Goal: Task Accomplishment & Management: Use online tool/utility

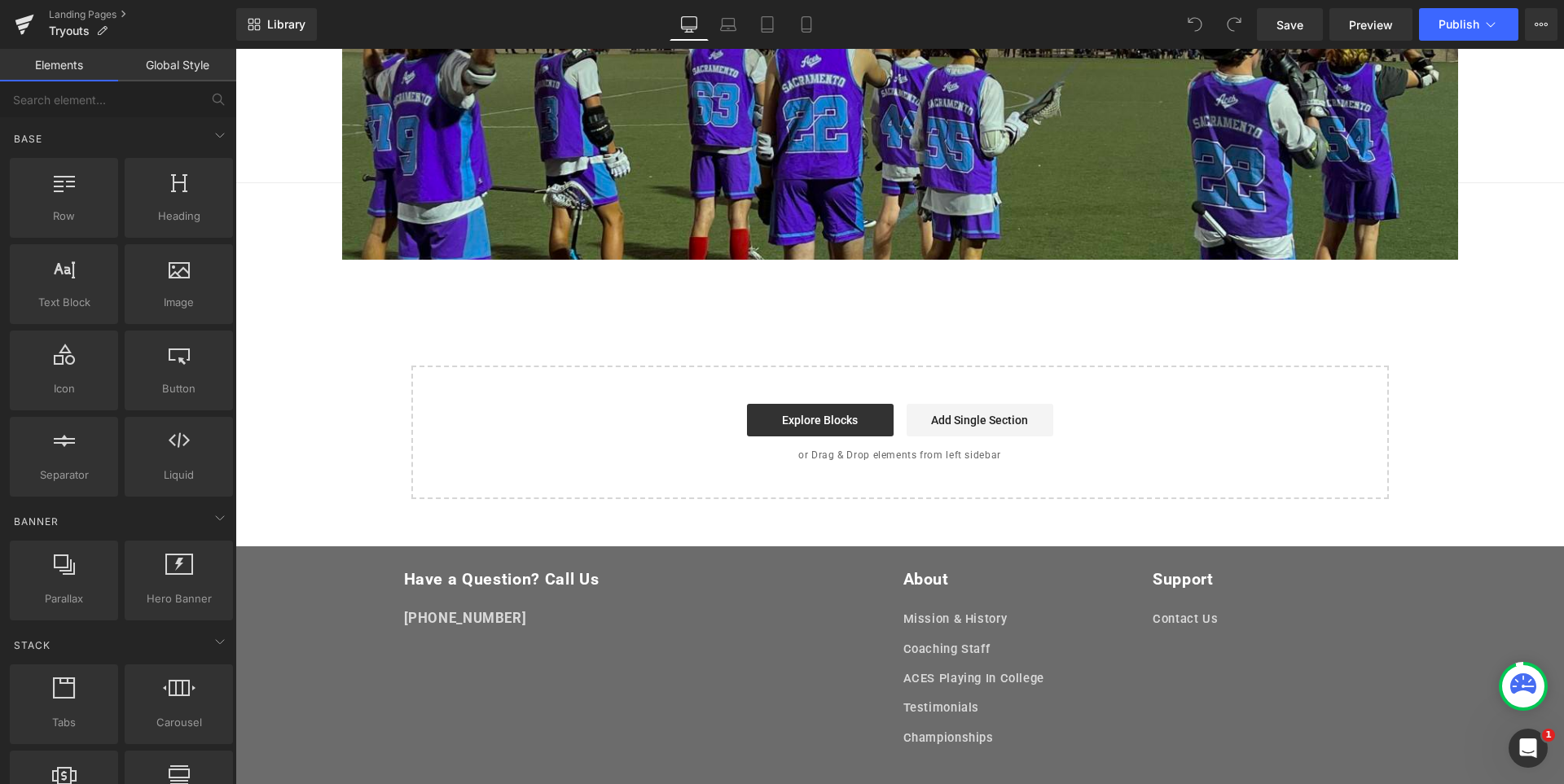
scroll to position [687, 0]
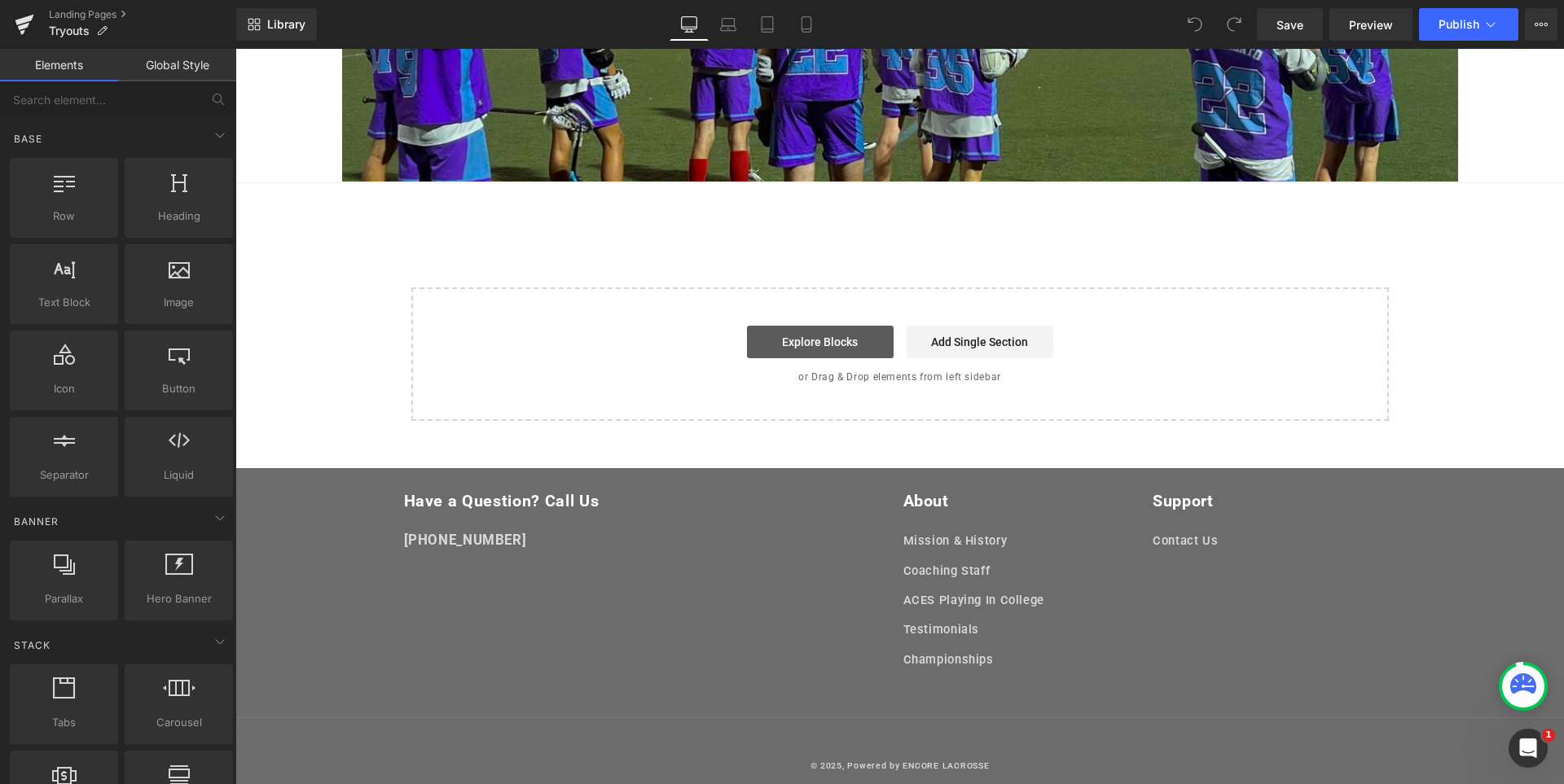
click at [851, 339] on link "Explore Blocks" at bounding box center [819, 342] width 146 height 33
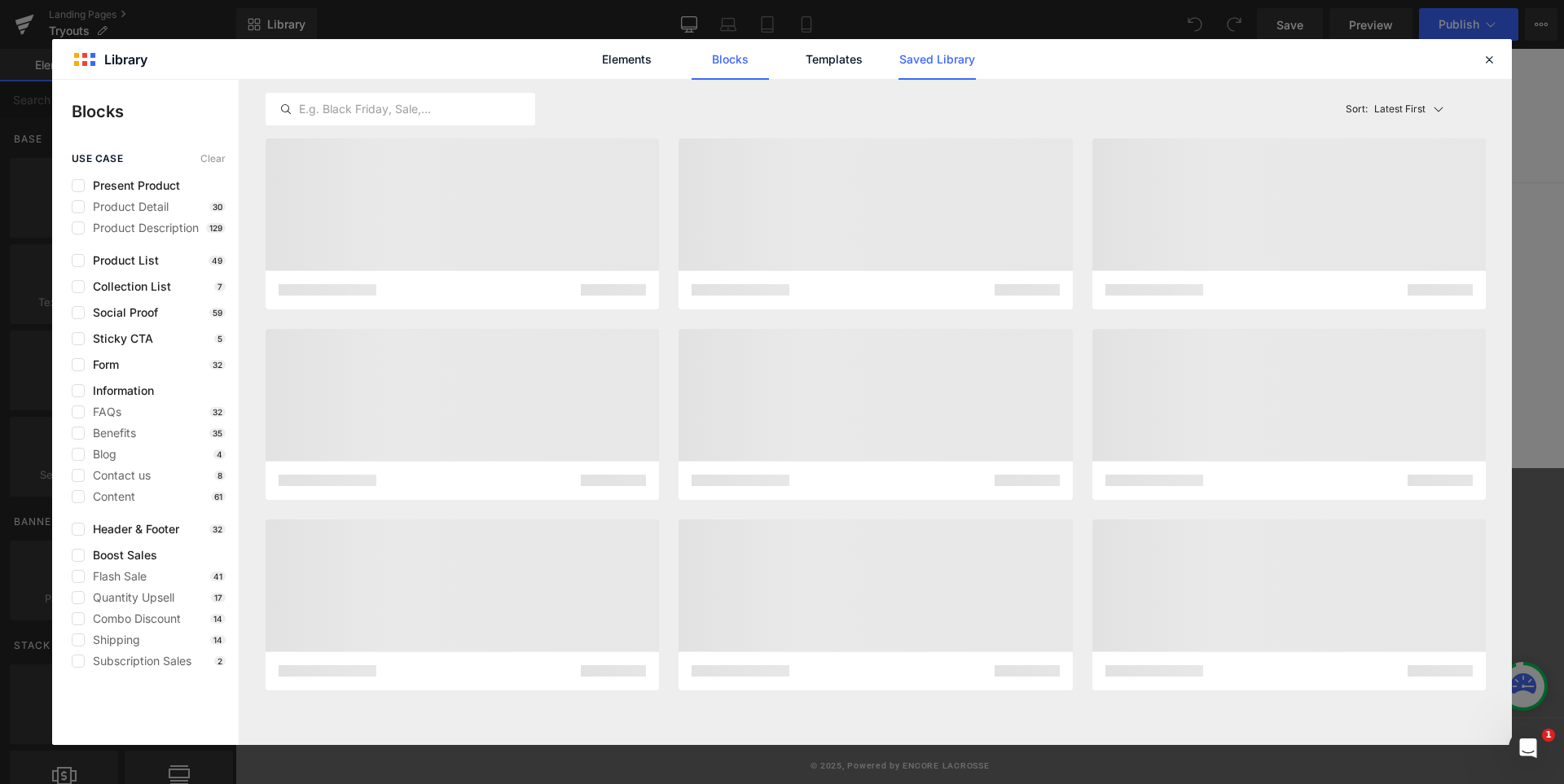
click at [960, 75] on link "Saved Library" at bounding box center [937, 58] width 77 height 41
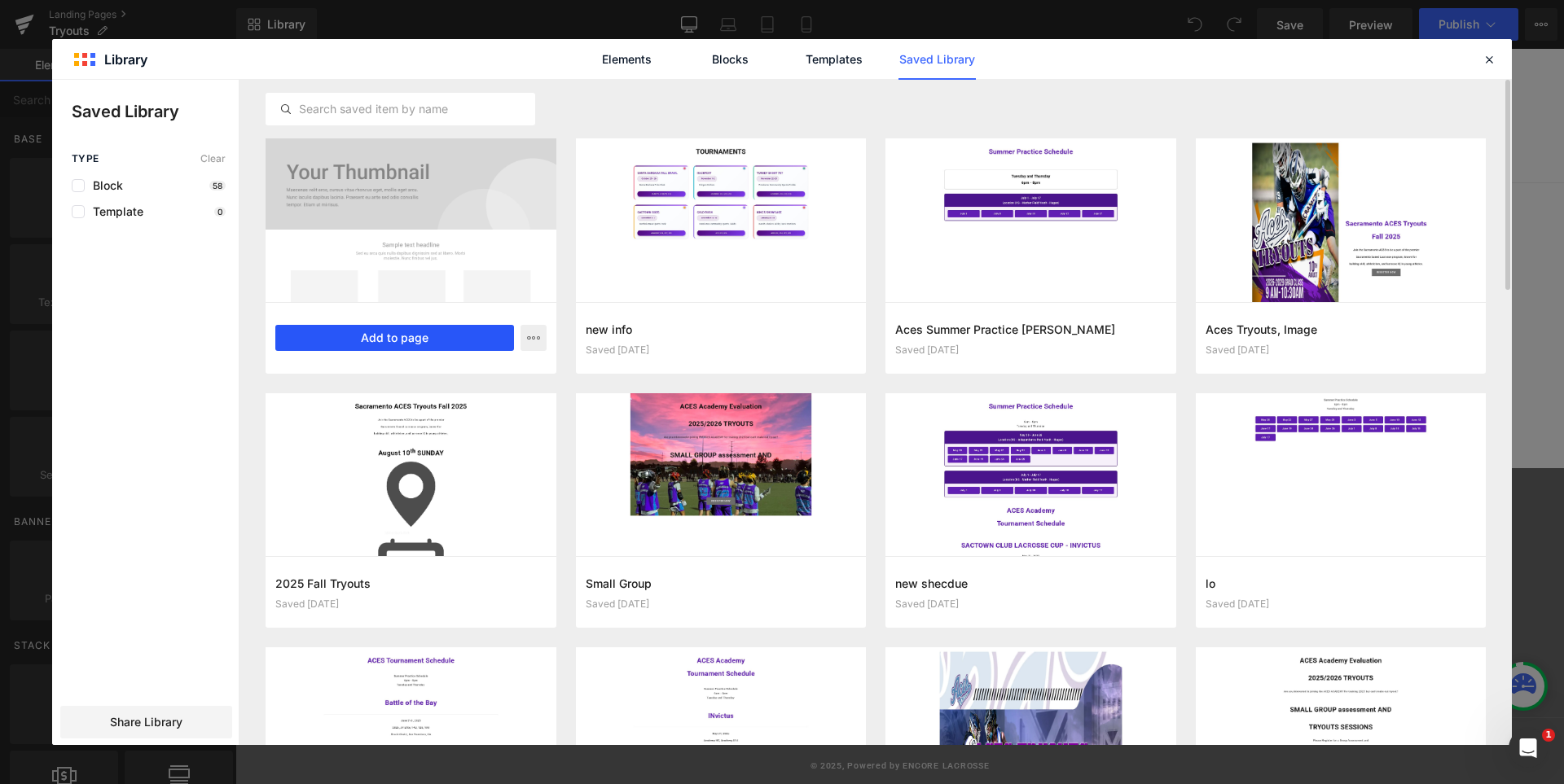
click at [423, 338] on button "Add to page" at bounding box center [395, 338] width 239 height 26
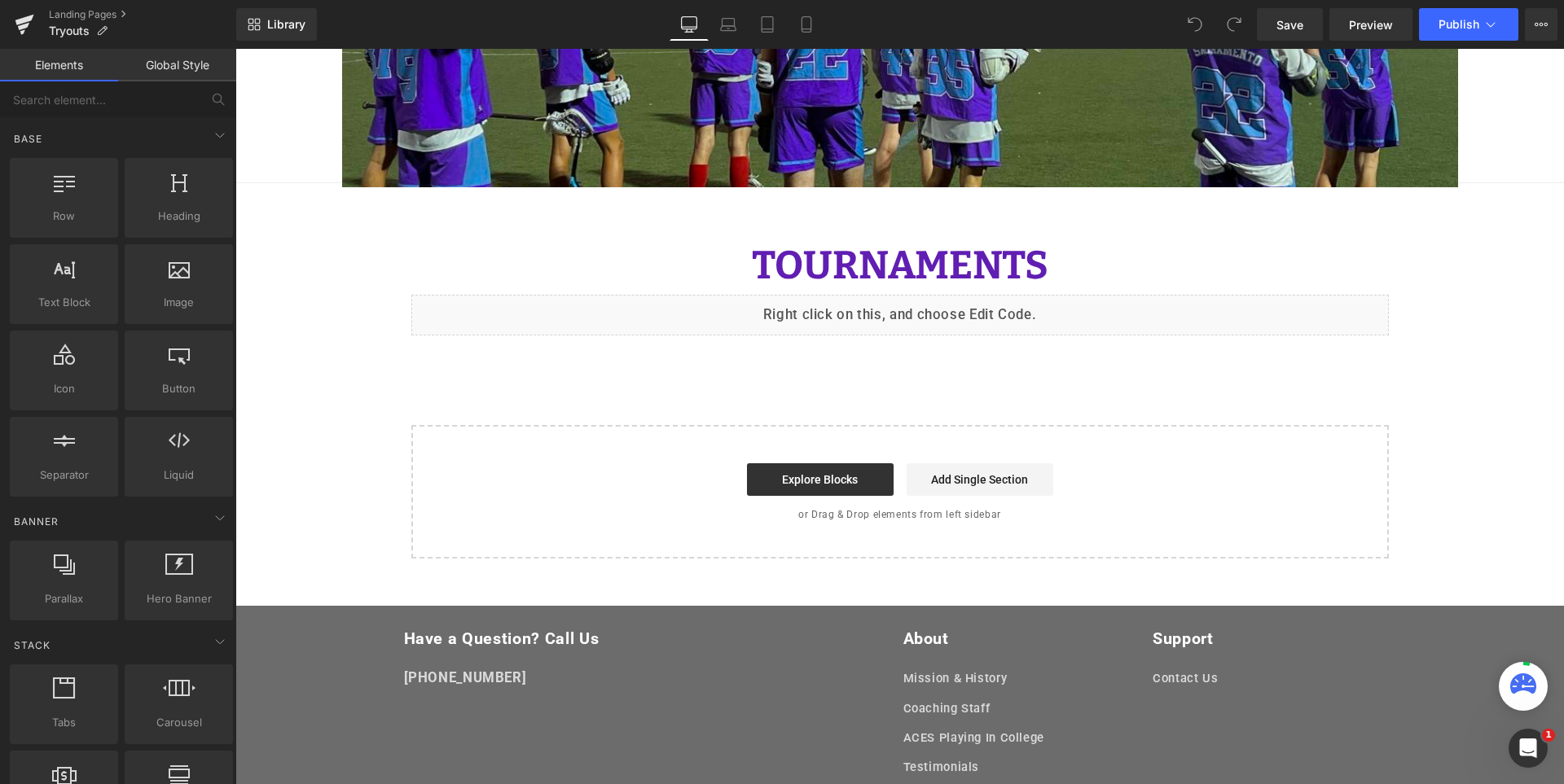
scroll to position [600, 0]
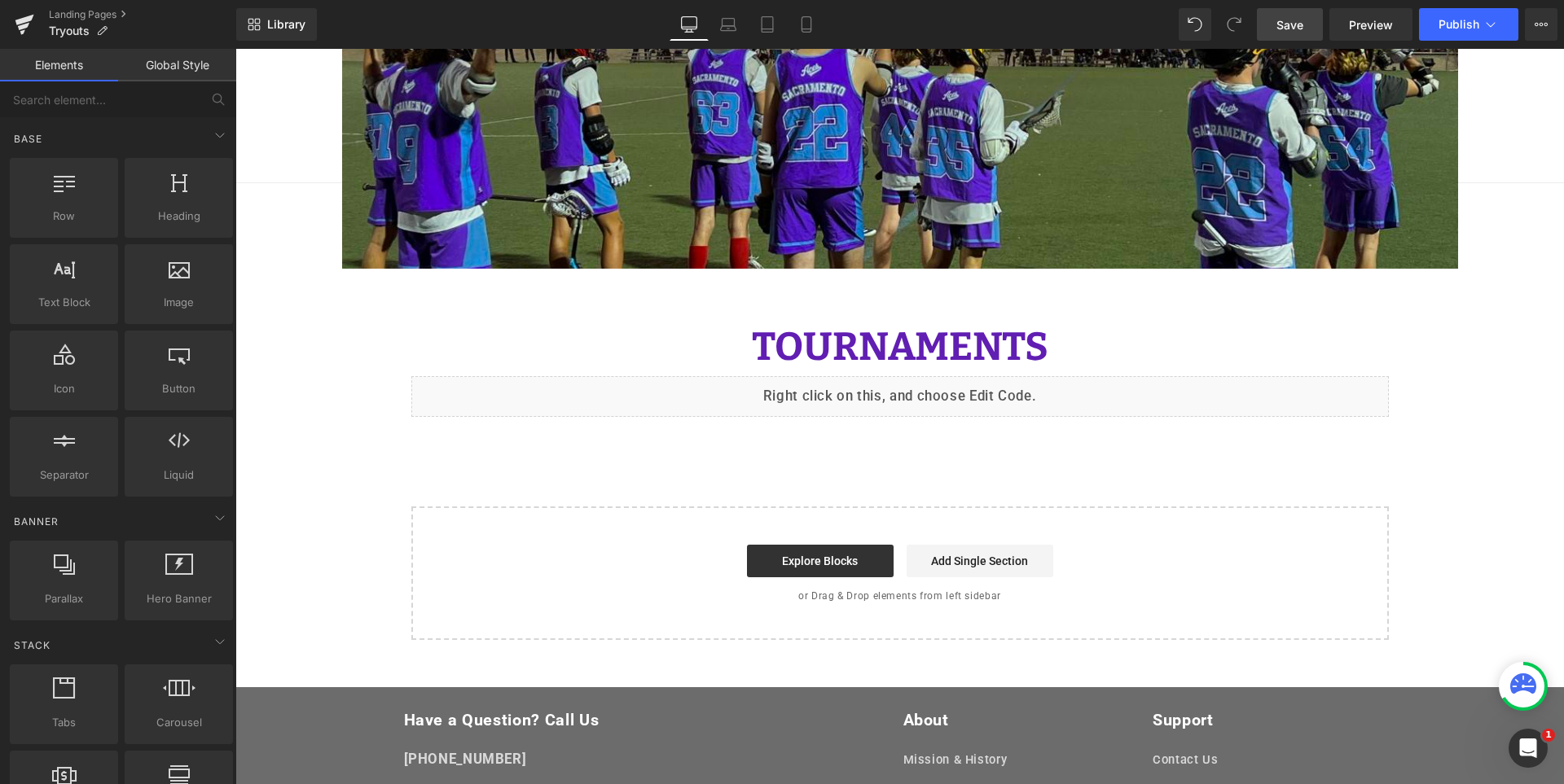
click at [1296, 29] on span "Save" at bounding box center [1289, 25] width 26 height 17
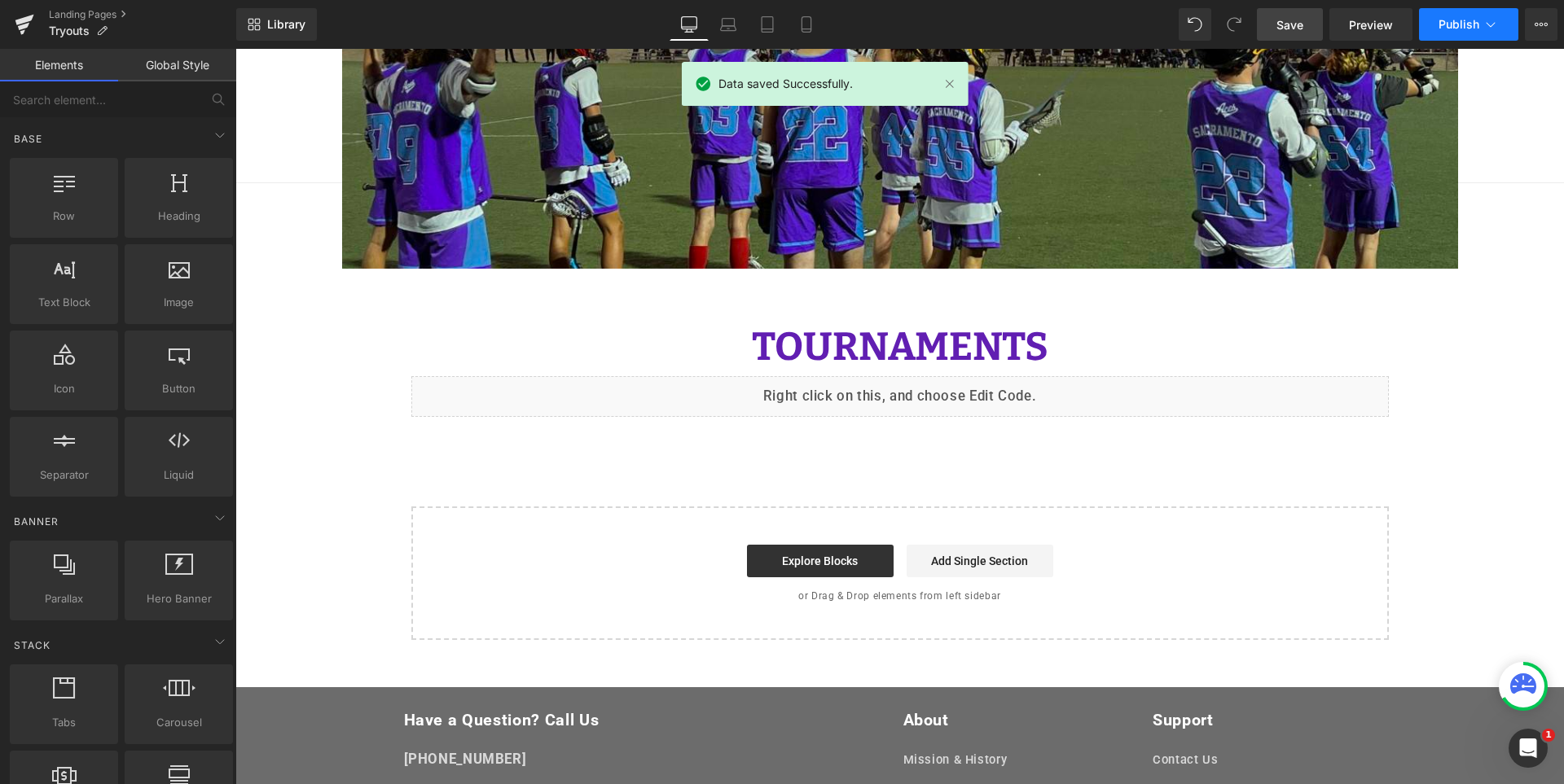
click at [1455, 33] on button "Publish" at bounding box center [1468, 25] width 99 height 33
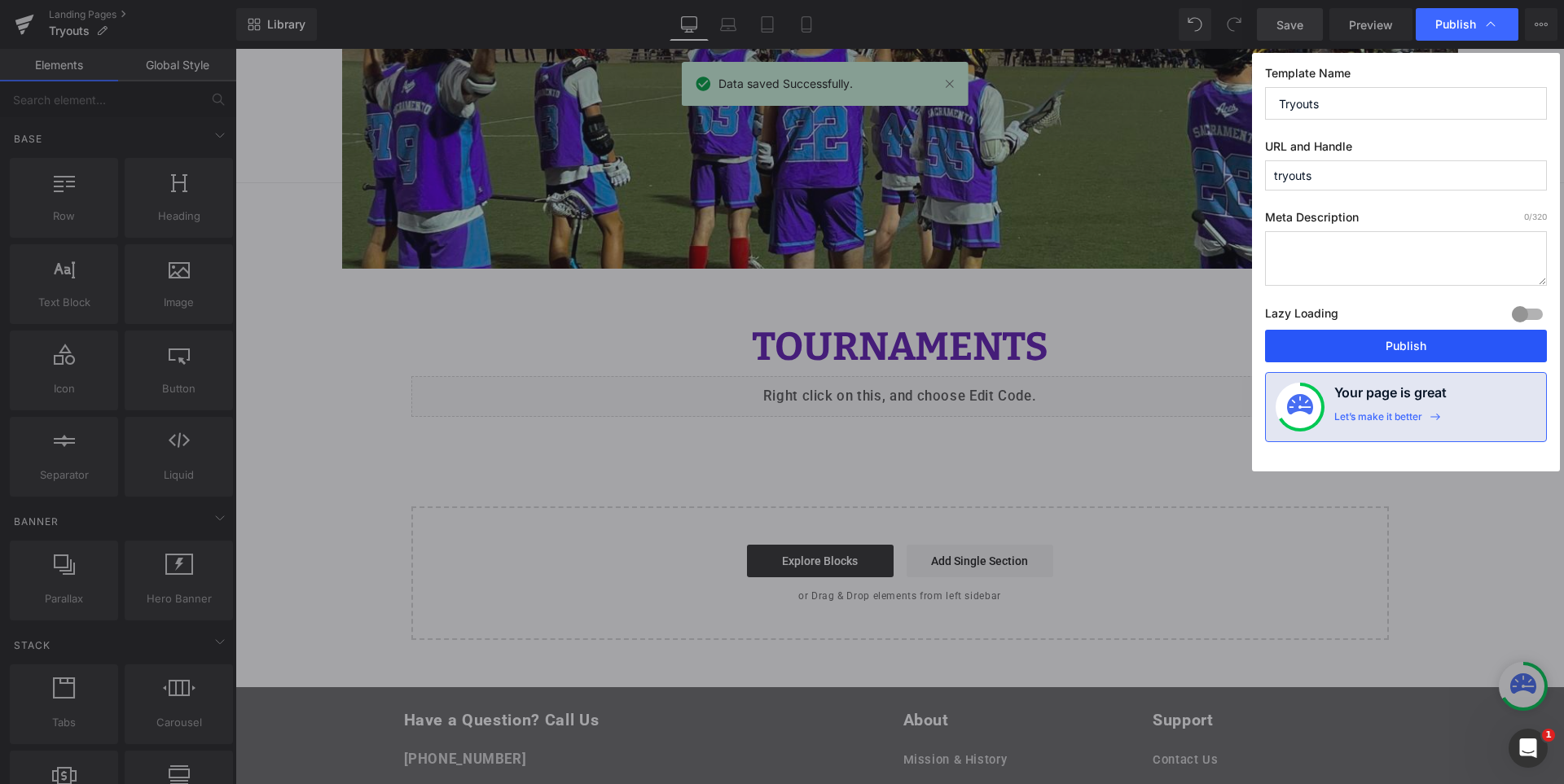
click at [1394, 347] on button "Publish" at bounding box center [1405, 345] width 282 height 33
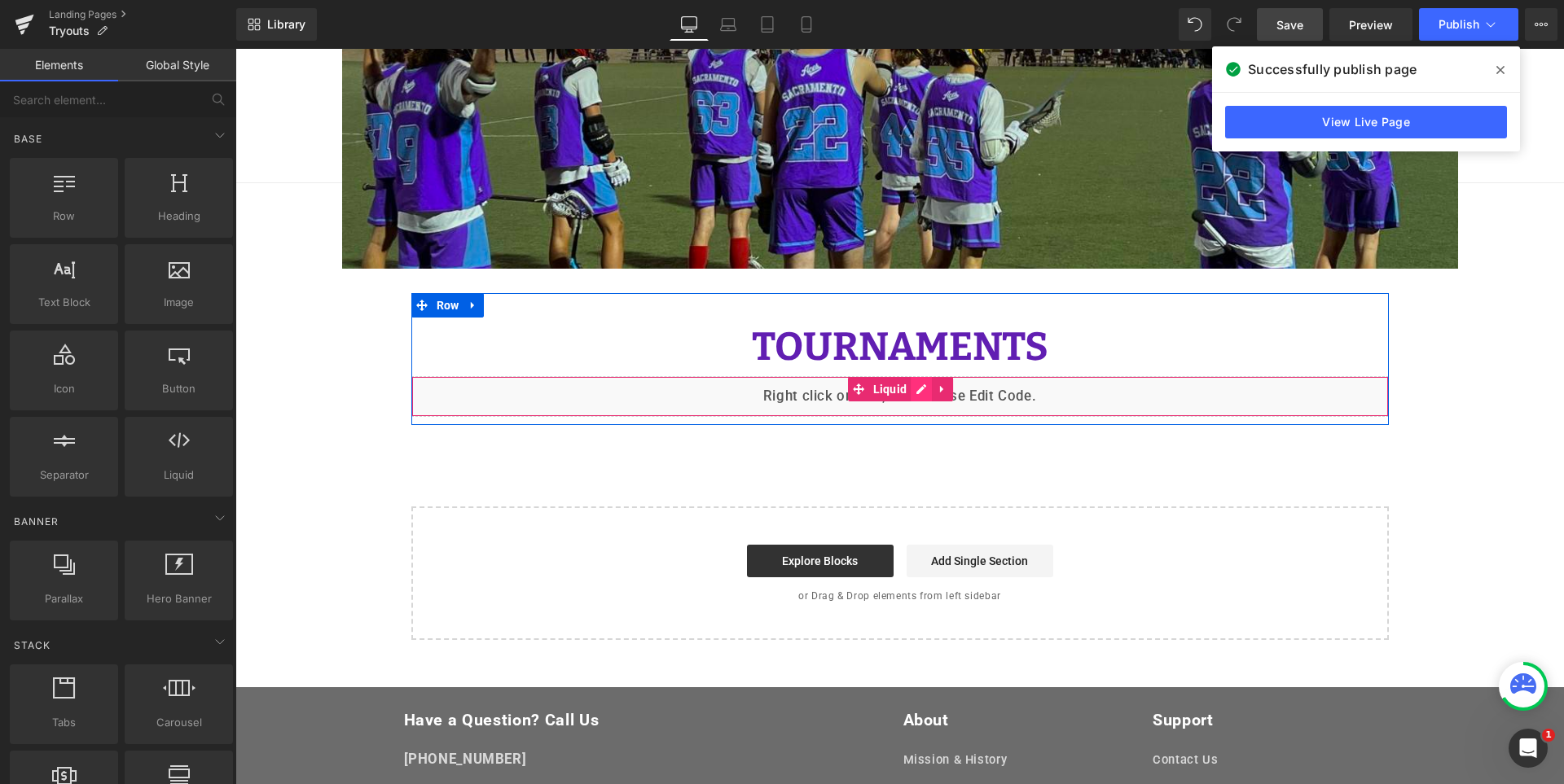
click at [914, 393] on div "Liquid" at bounding box center [900, 396] width 977 height 41
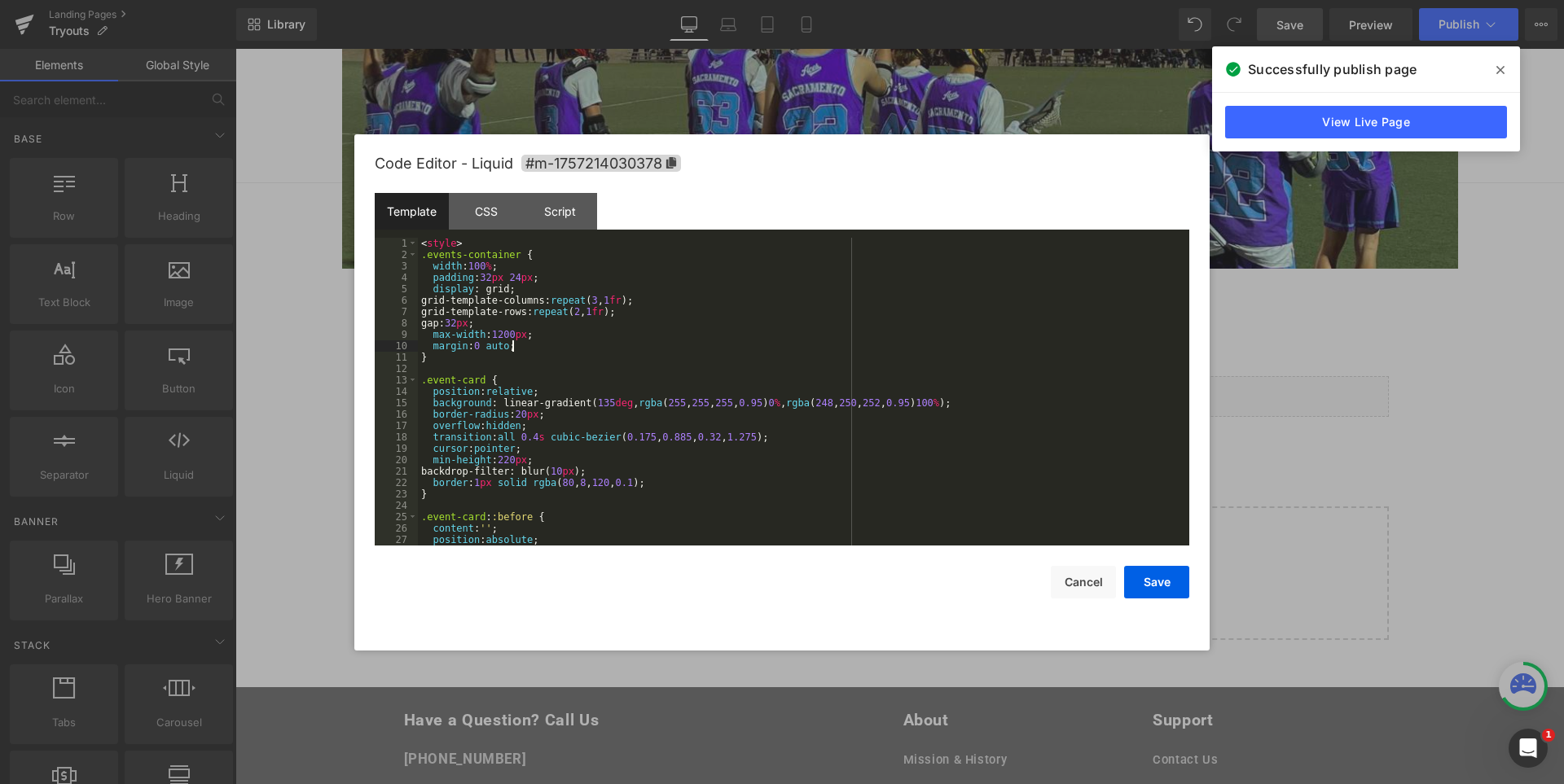
click at [912, 347] on div "< style > .events-container { width : 100 % ; padding : 32 px 24 px ; display :…" at bounding box center [800, 403] width 765 height 330
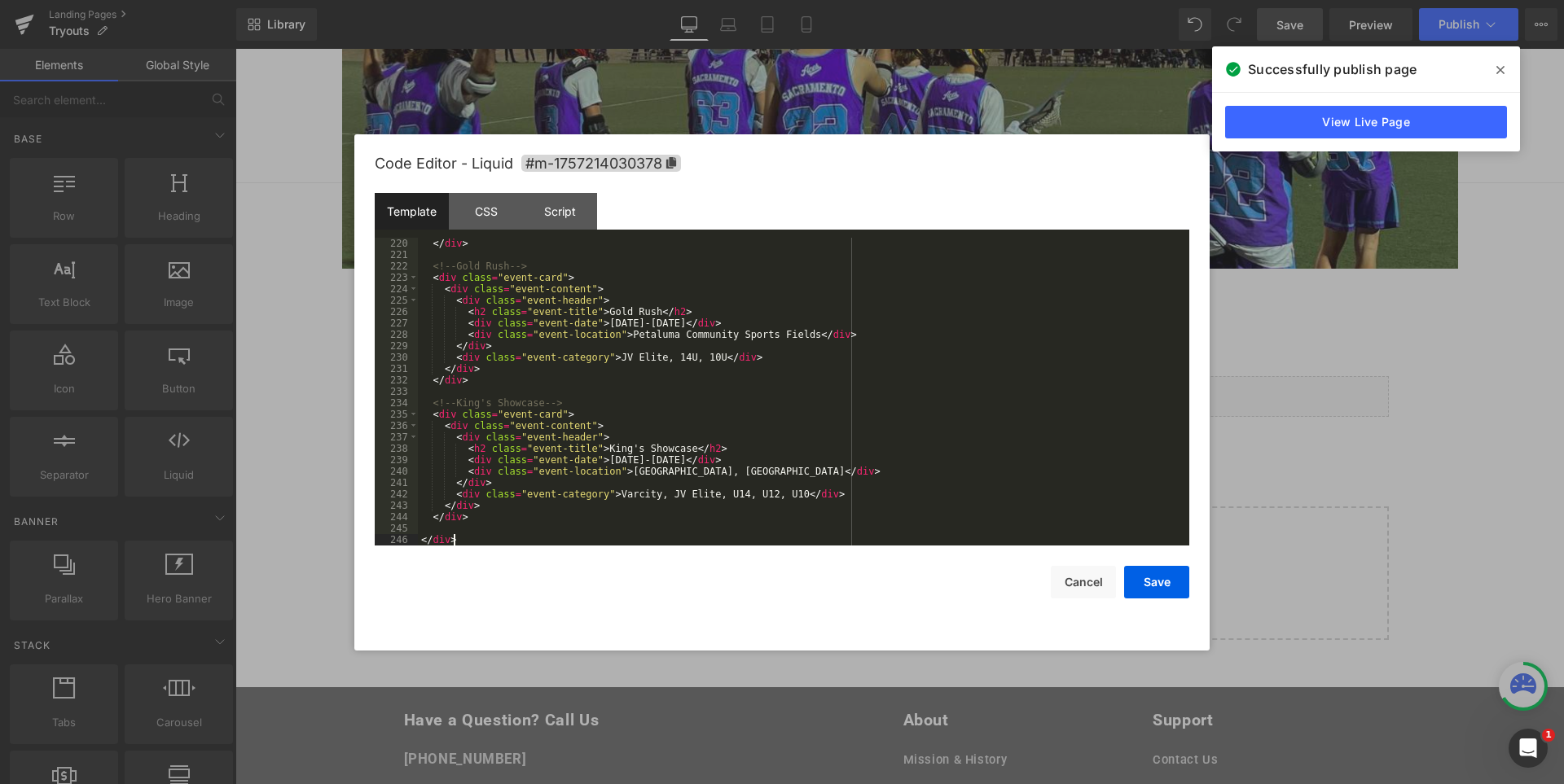
scroll to position [2496, 0]
click at [1163, 576] on button "Save" at bounding box center [1156, 582] width 65 height 33
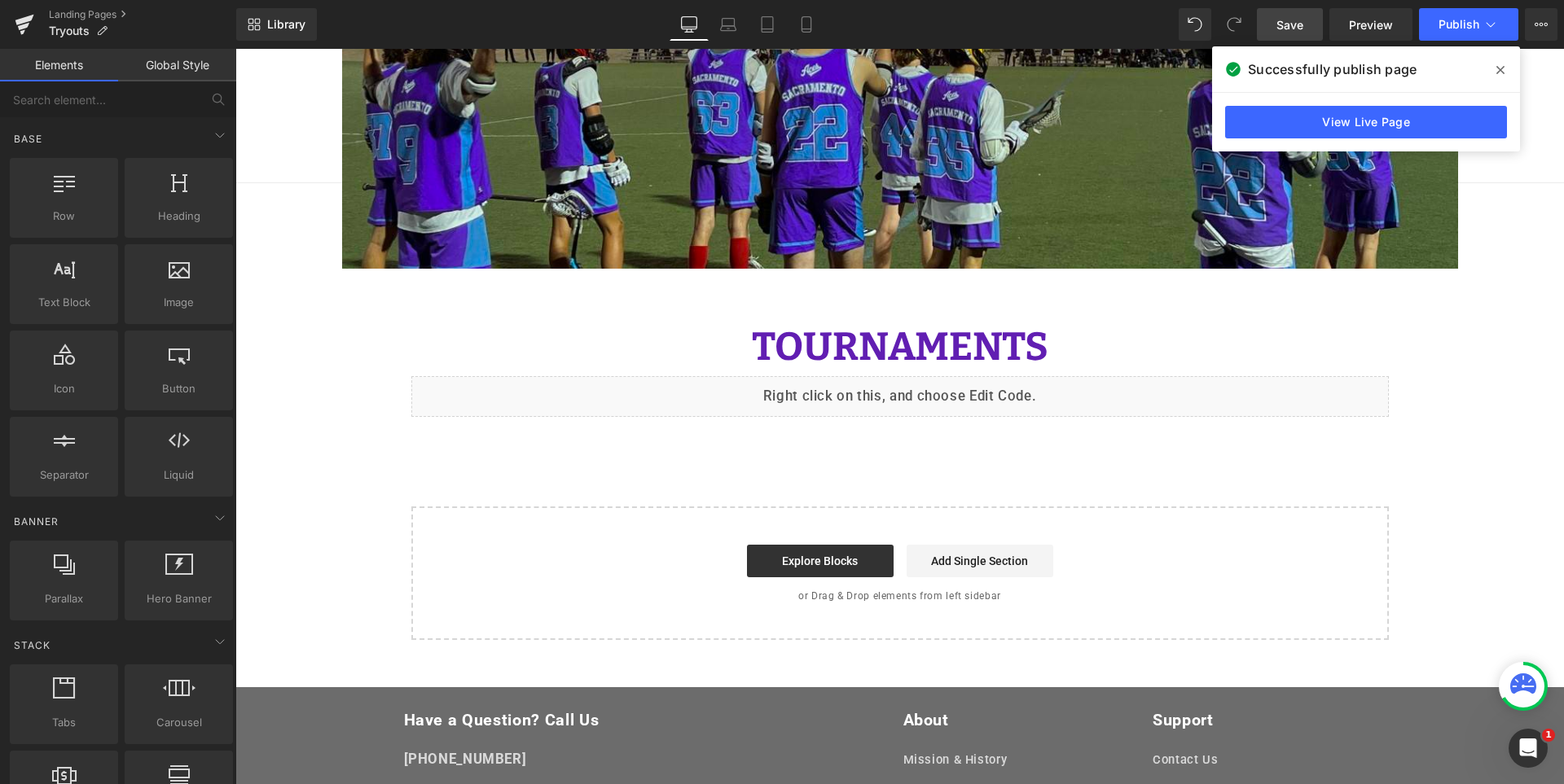
click at [1306, 21] on link "Save" at bounding box center [1289, 25] width 66 height 33
drag, startPoint x: 1500, startPoint y: 68, endPoint x: 1224, endPoint y: 3, distance: 283.6
click at [1500, 68] on icon at bounding box center [1500, 70] width 8 height 13
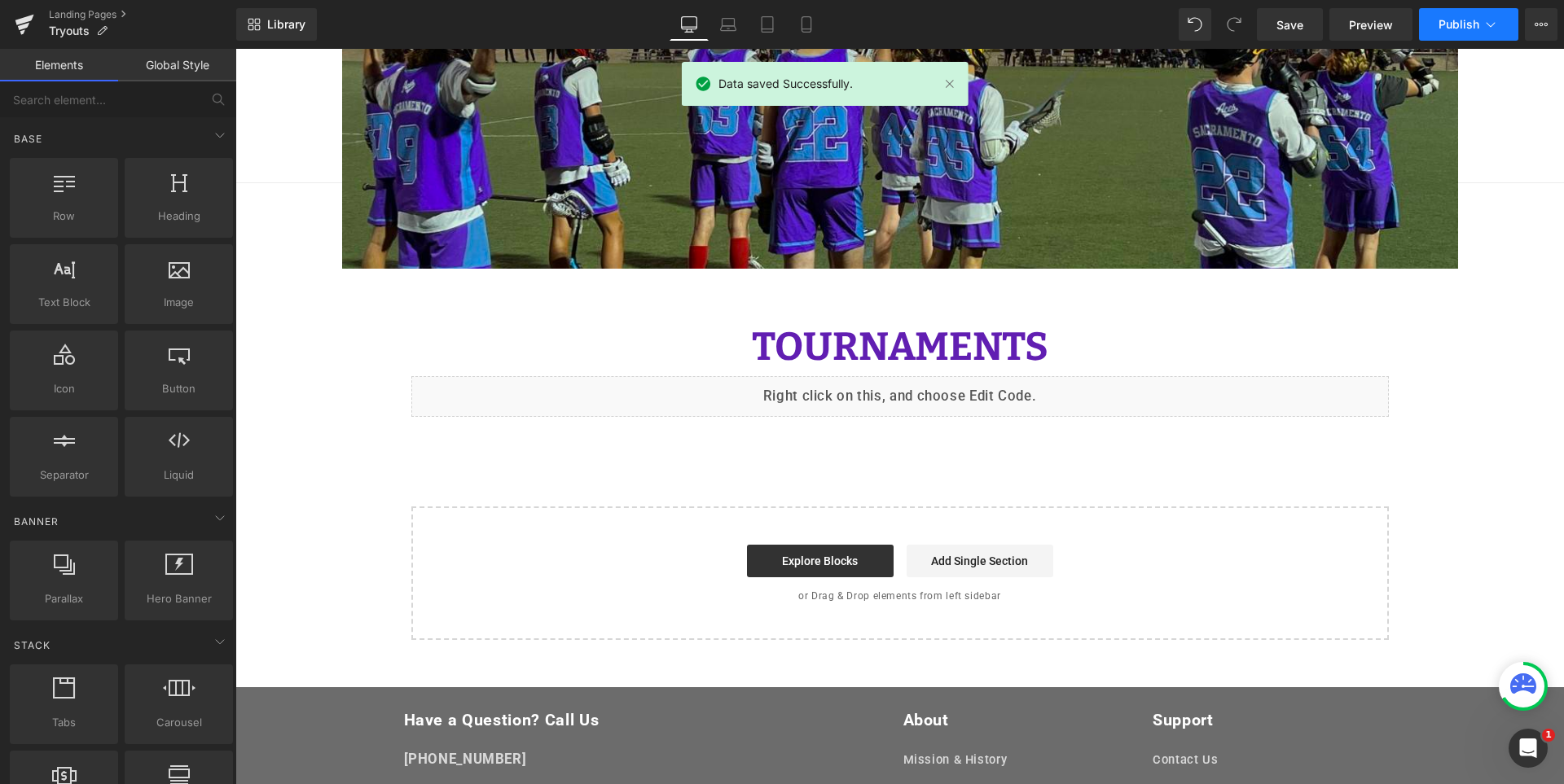
click at [1455, 26] on span "Publish" at bounding box center [1458, 25] width 41 height 13
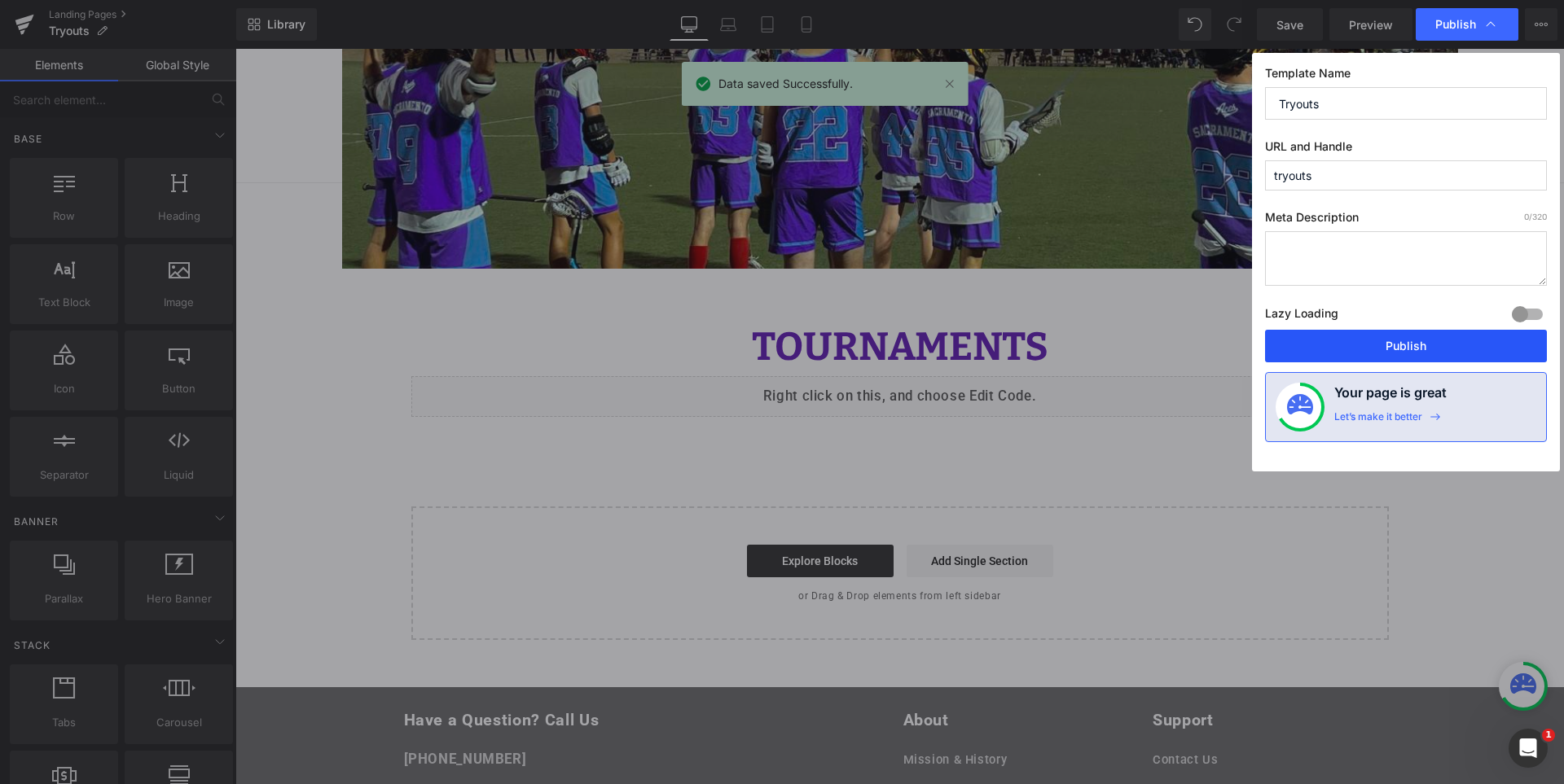
click at [1417, 345] on button "Publish" at bounding box center [1405, 345] width 282 height 33
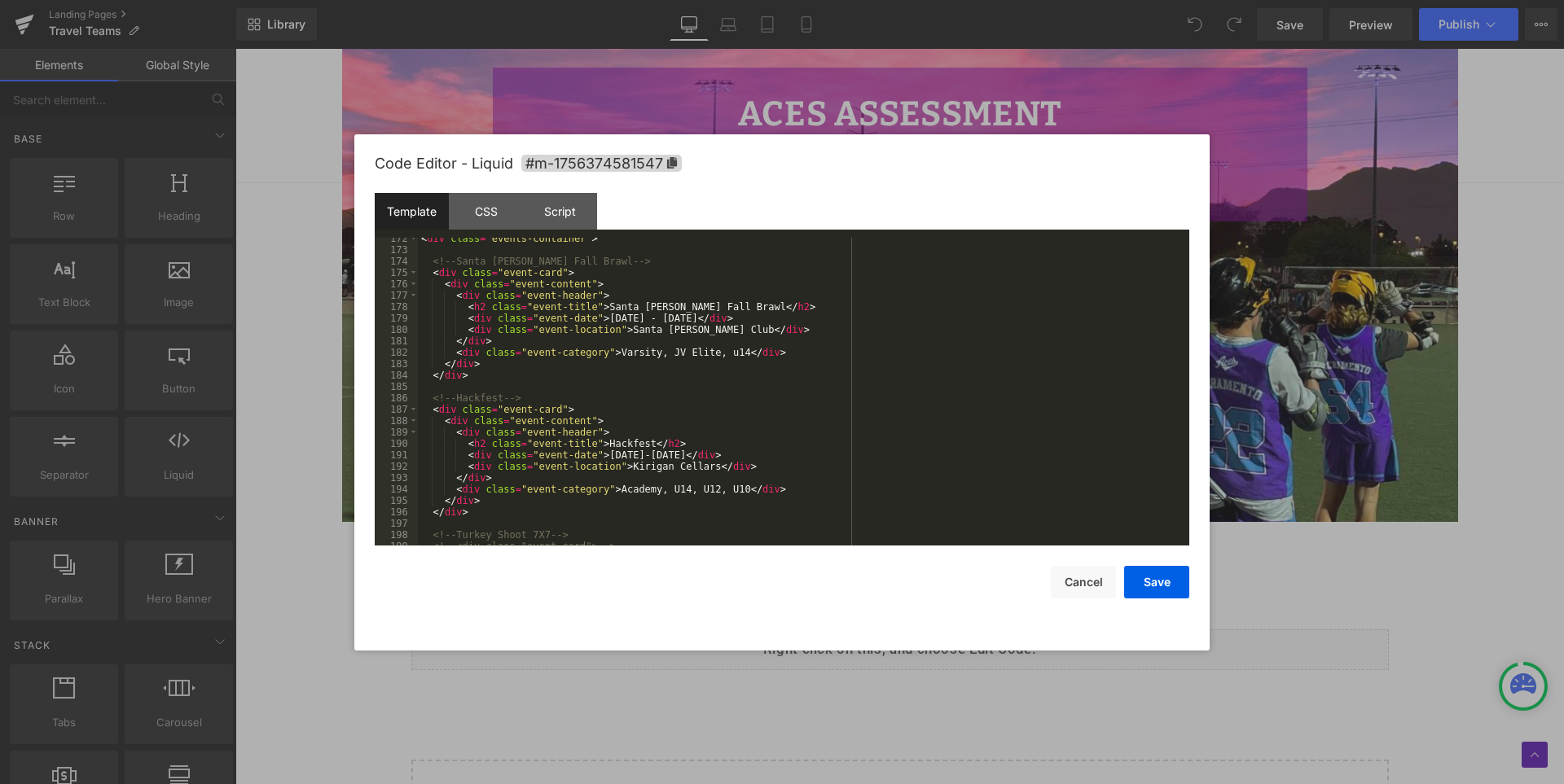
scroll to position [1954, 0]
click at [721, 354] on div "< div class = "events-container" > <!-- Santa [PERSON_NAME] Fall Brawl --> < di…" at bounding box center [800, 398] width 765 height 330
click at [721, 490] on div "< div class = "events-container" > <!-- Santa [PERSON_NAME] Fall Brawl --> < di…" at bounding box center [800, 398] width 765 height 330
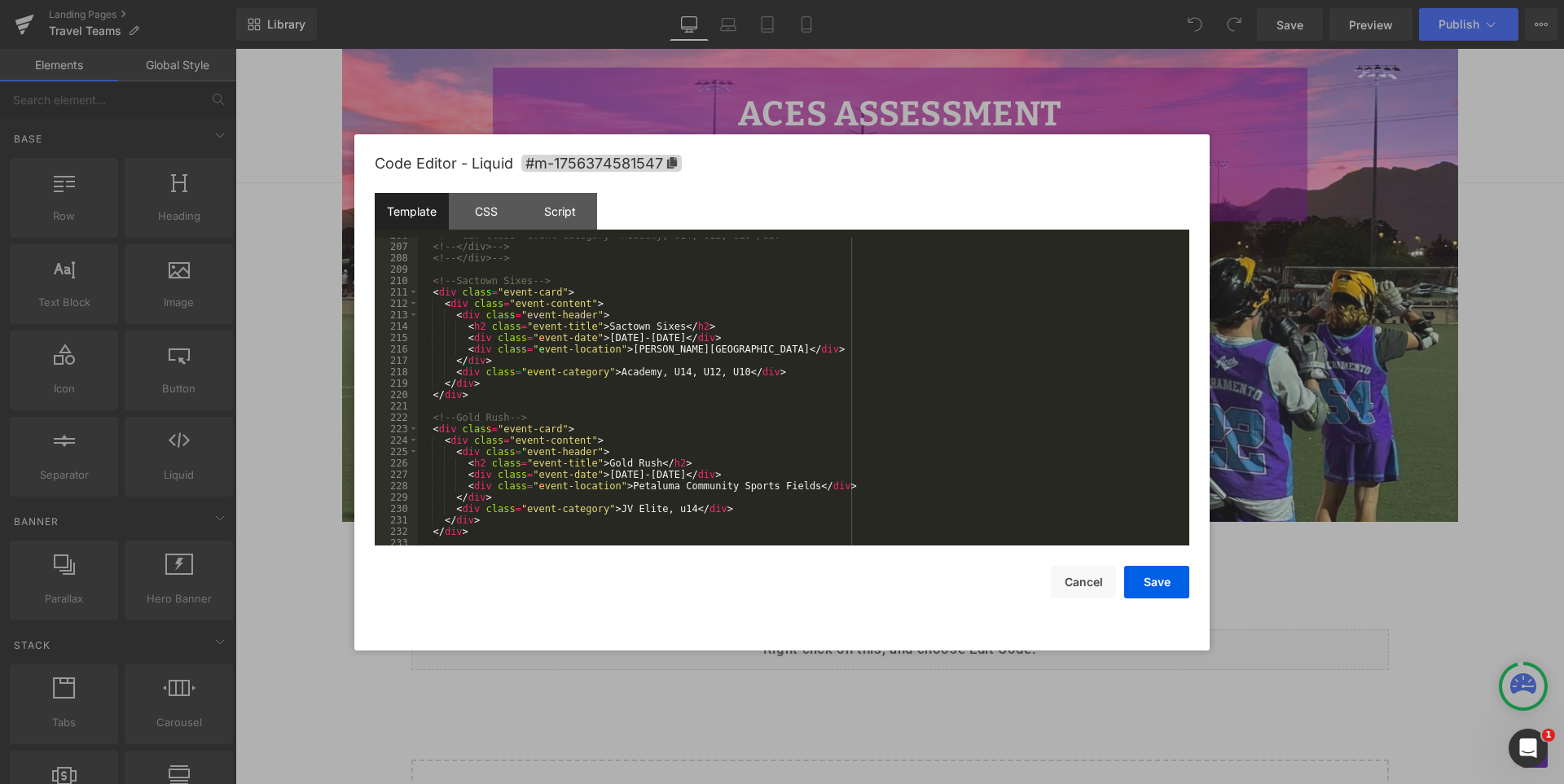
scroll to position [2344, 0]
click at [658, 509] on div "<!-- <div class="event-category">Academy, U14, U12, U10</div> --> <!-- </div> -…" at bounding box center [800, 394] width 765 height 330
click at [676, 508] on div "<!-- <div class="event-category">Academy, U14, U12, U10</div> --> <!-- </div> -…" at bounding box center [800, 394] width 765 height 330
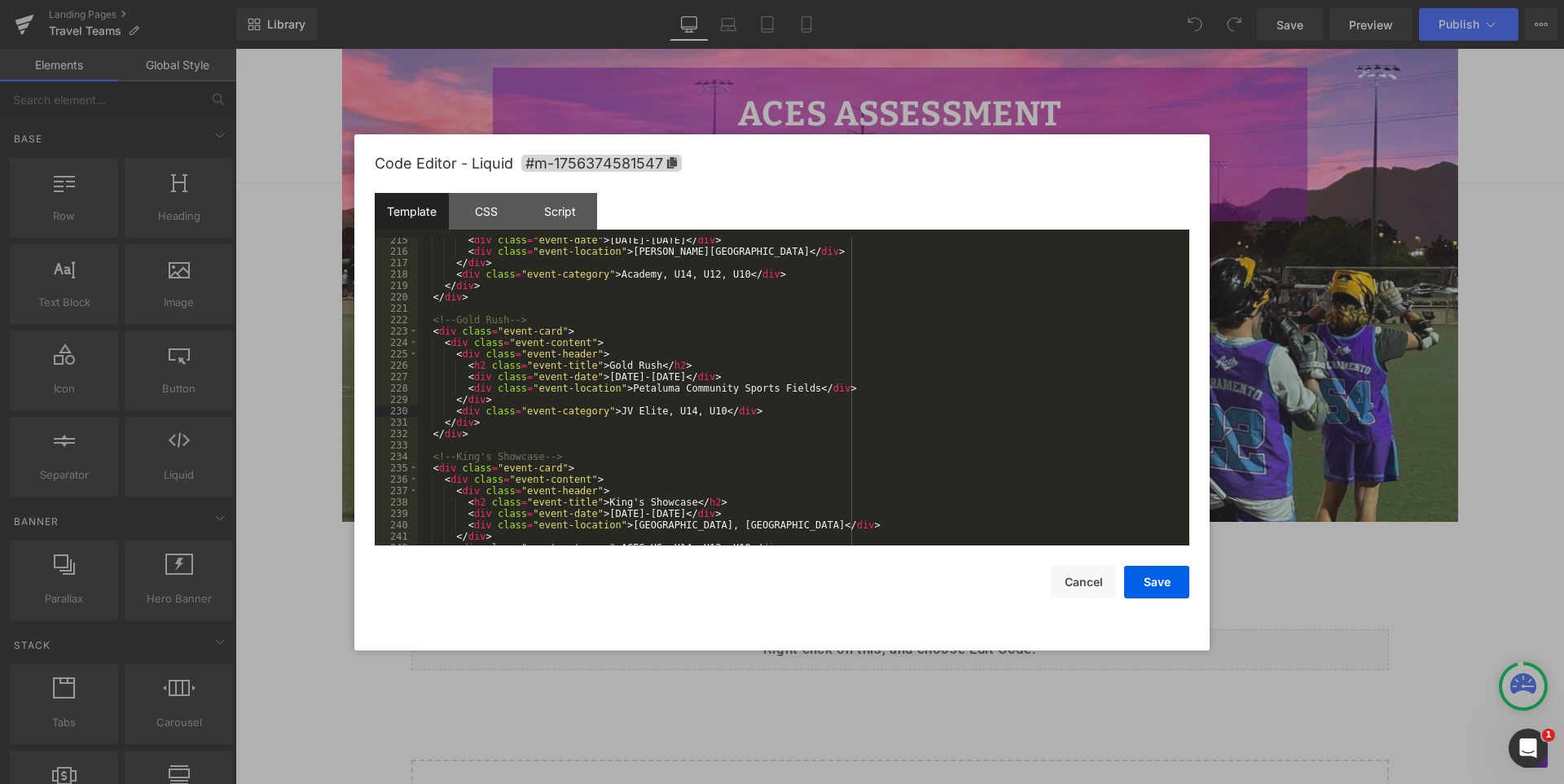
scroll to position [2496, 0]
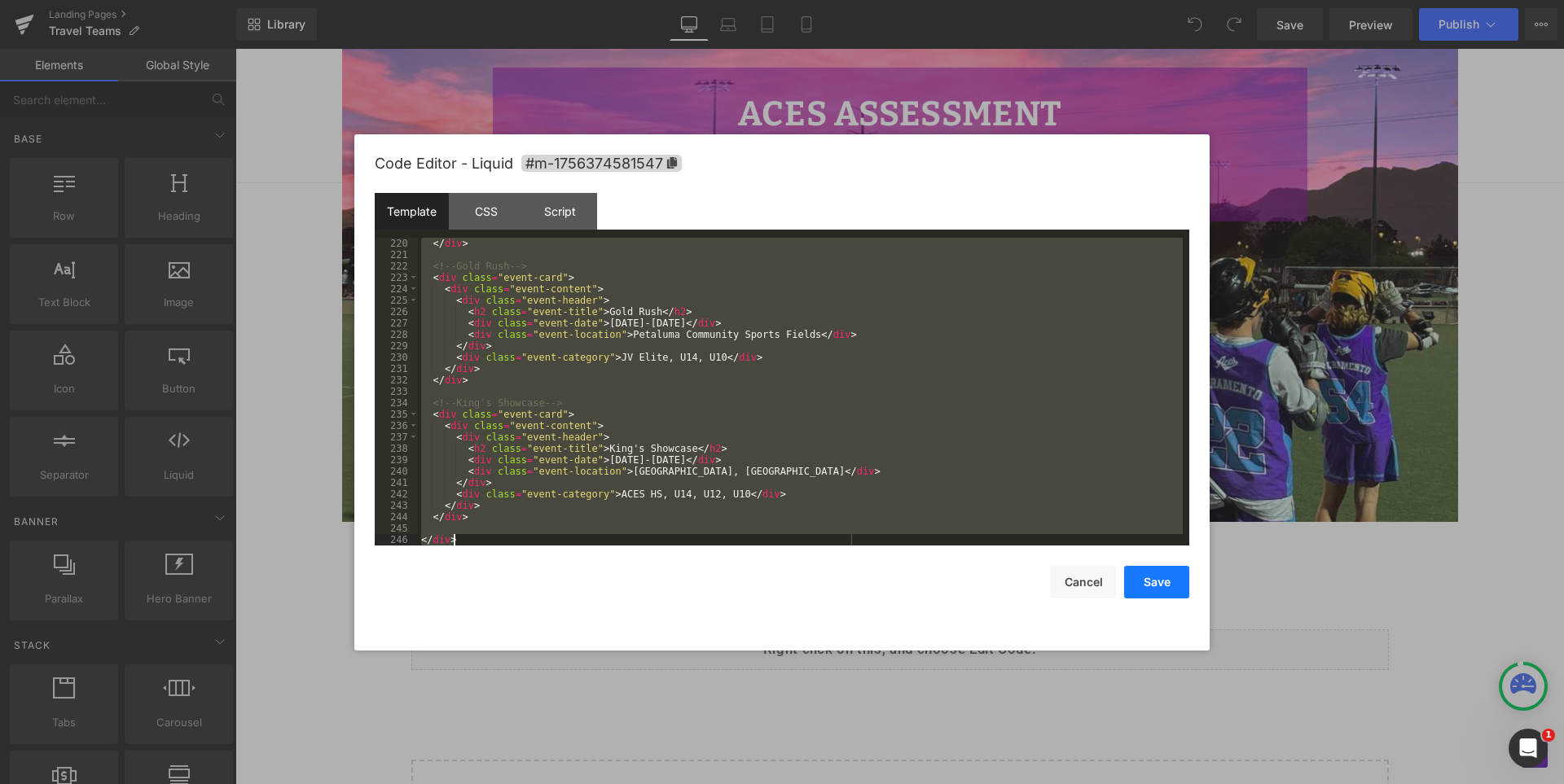
click at [1167, 579] on button "Save" at bounding box center [1156, 582] width 65 height 33
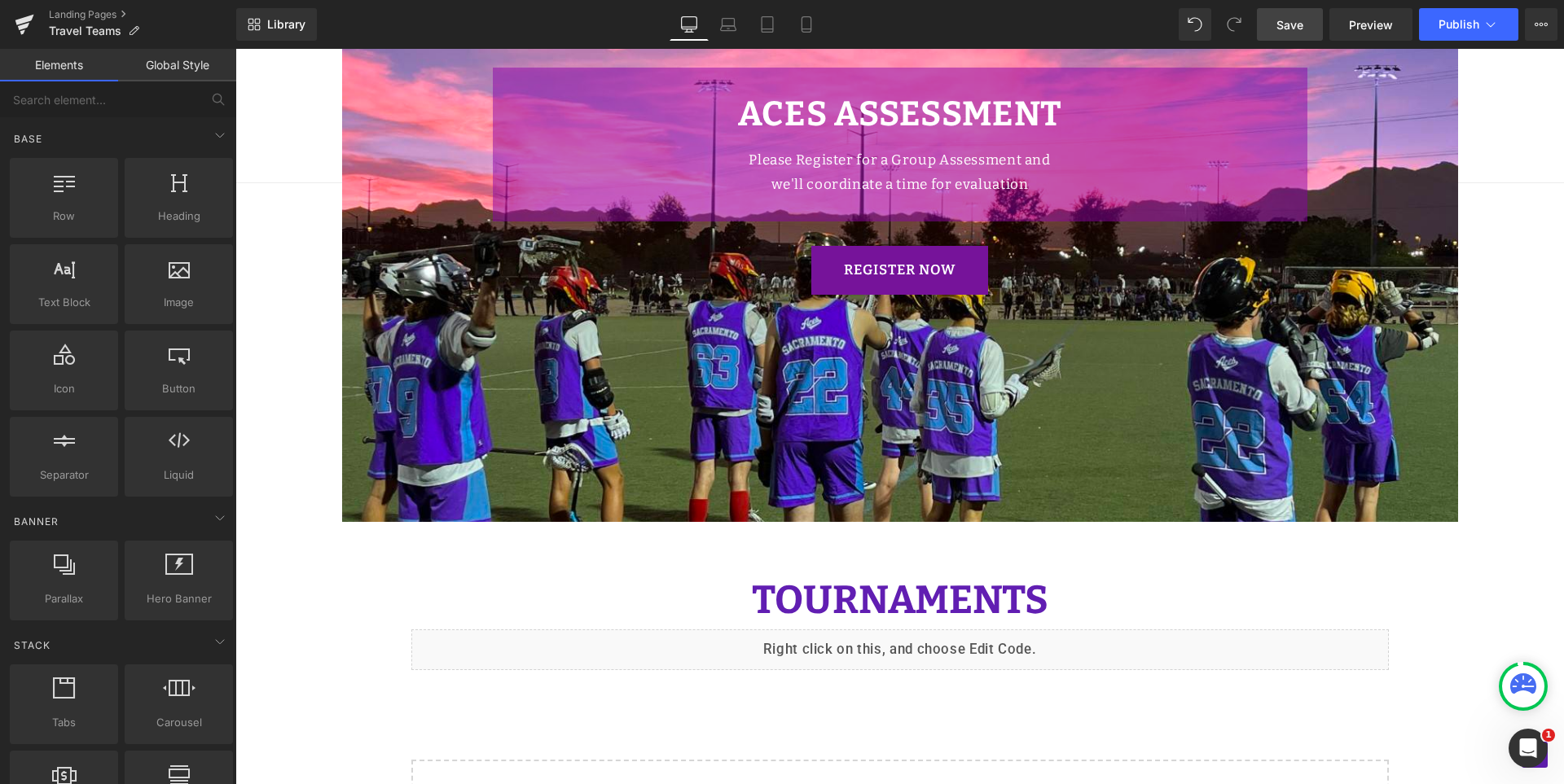
click at [1296, 20] on span "Save" at bounding box center [1289, 25] width 26 height 17
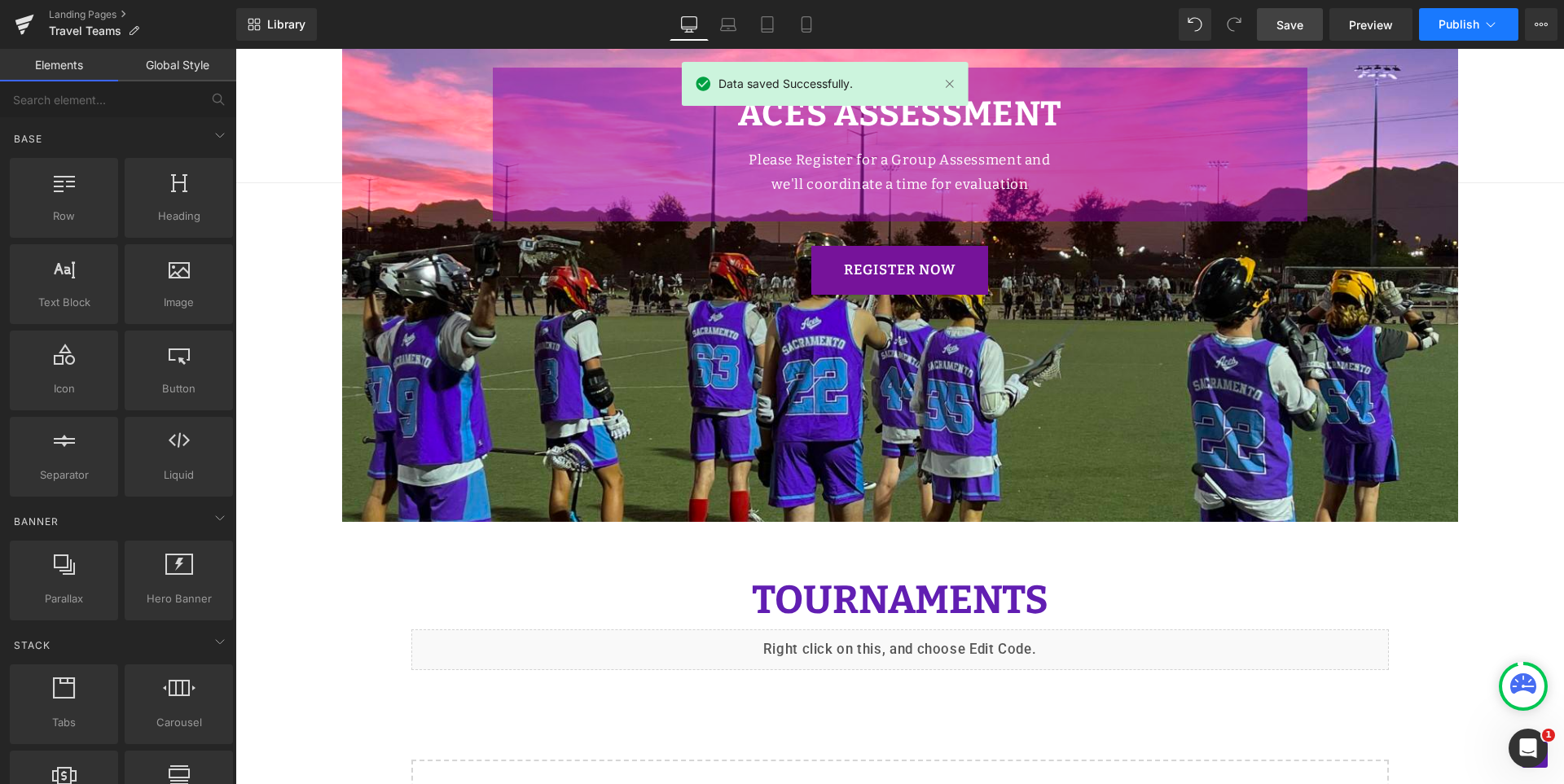
click at [1457, 24] on span "Publish" at bounding box center [1458, 25] width 41 height 13
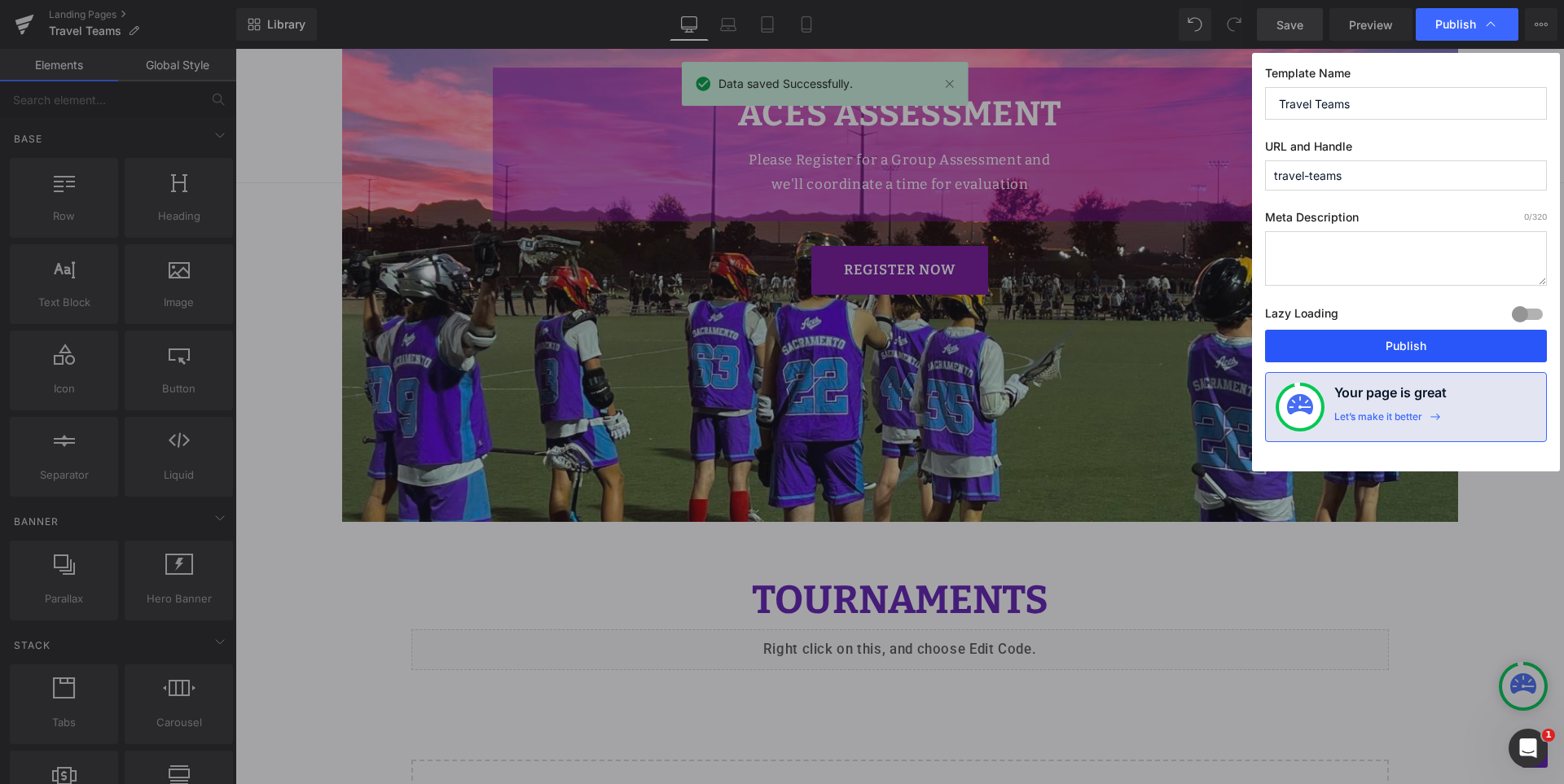
click at [1378, 341] on button "Publish" at bounding box center [1405, 345] width 282 height 33
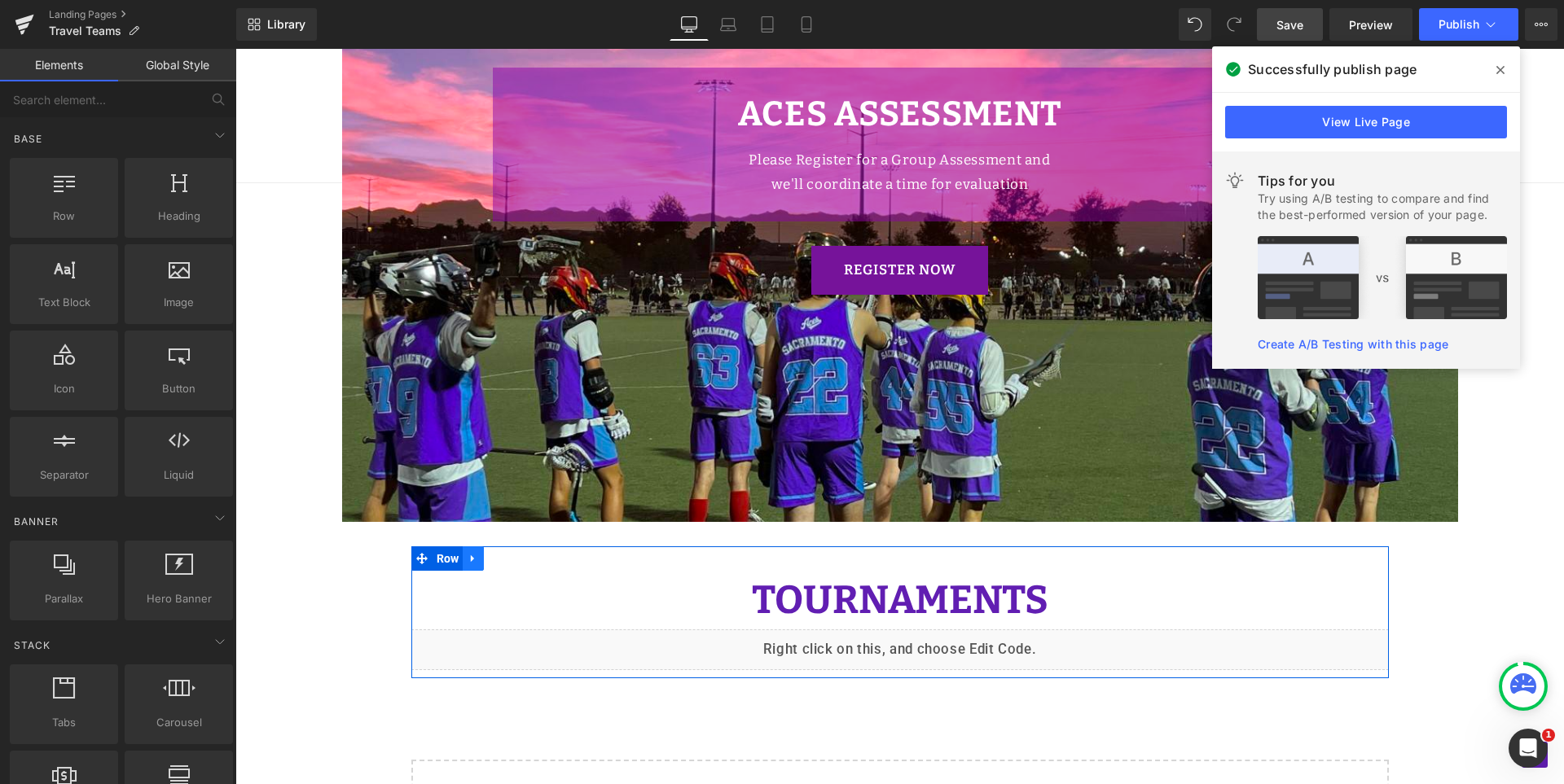
click at [470, 561] on link at bounding box center [473, 559] width 21 height 25
click at [467, 555] on icon at bounding box center [473, 559] width 11 height 12
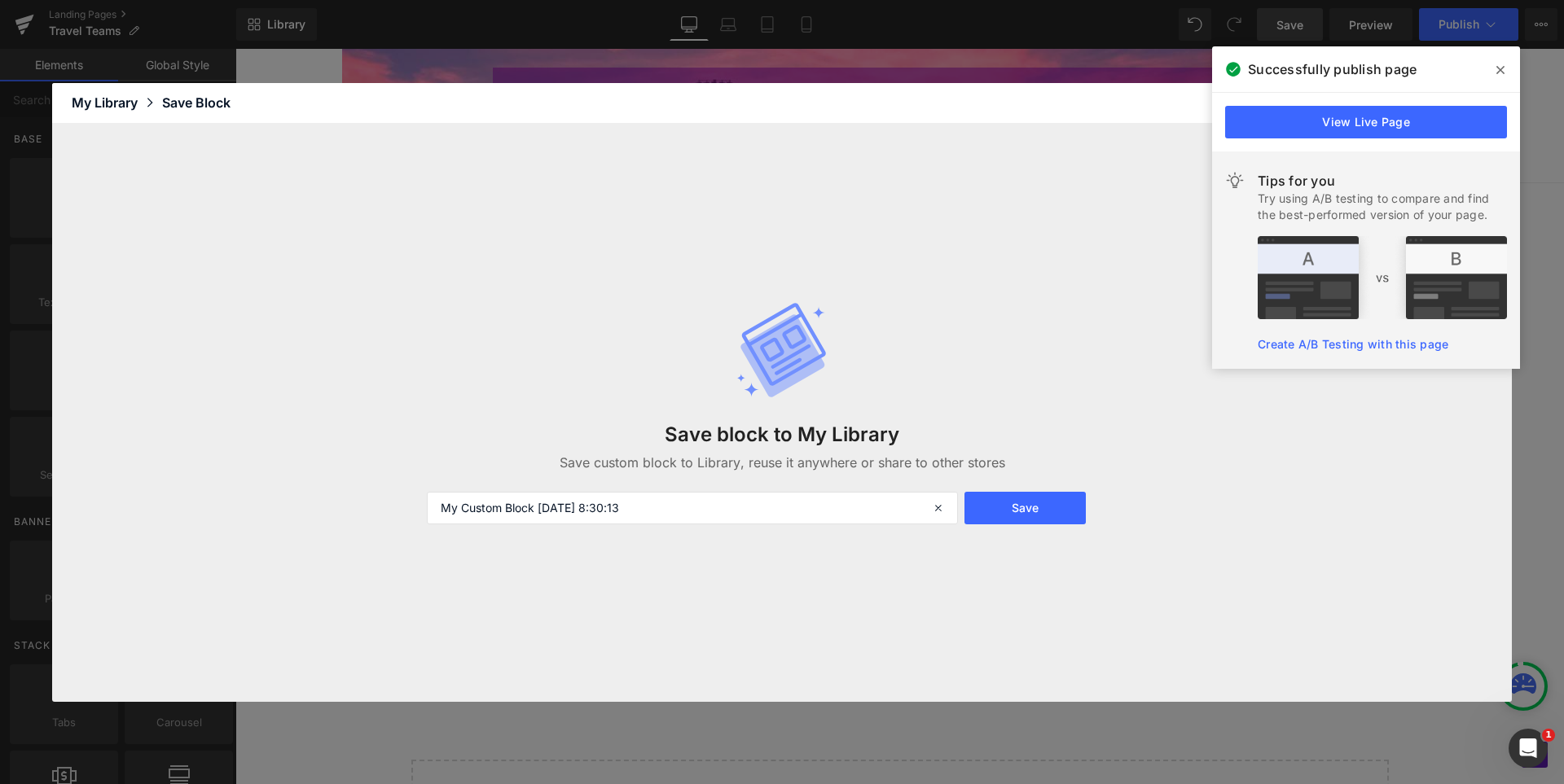
click at [710, 489] on div "Save block to My Library Save custom block to Library, reuse it anywhere or sha…" at bounding box center [782, 412] width 730 height 288
click at [700, 515] on input "My Custom Block [DATE] 8:30:13" at bounding box center [692, 508] width 531 height 33
type input "Tour"
click at [1018, 504] on button "Save" at bounding box center [1025, 508] width 122 height 33
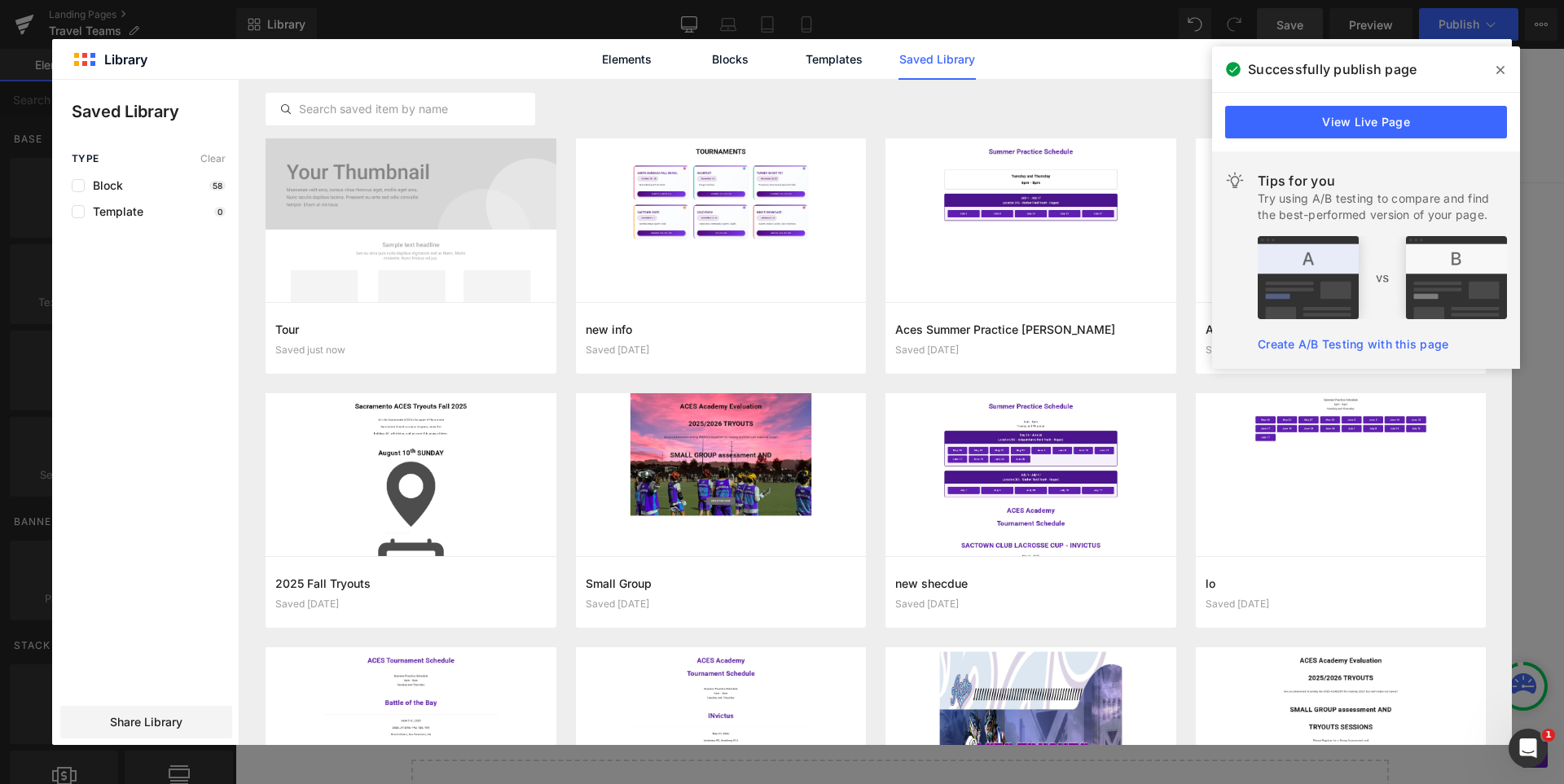
click at [1503, 63] on icon at bounding box center [1500, 70] width 8 height 13
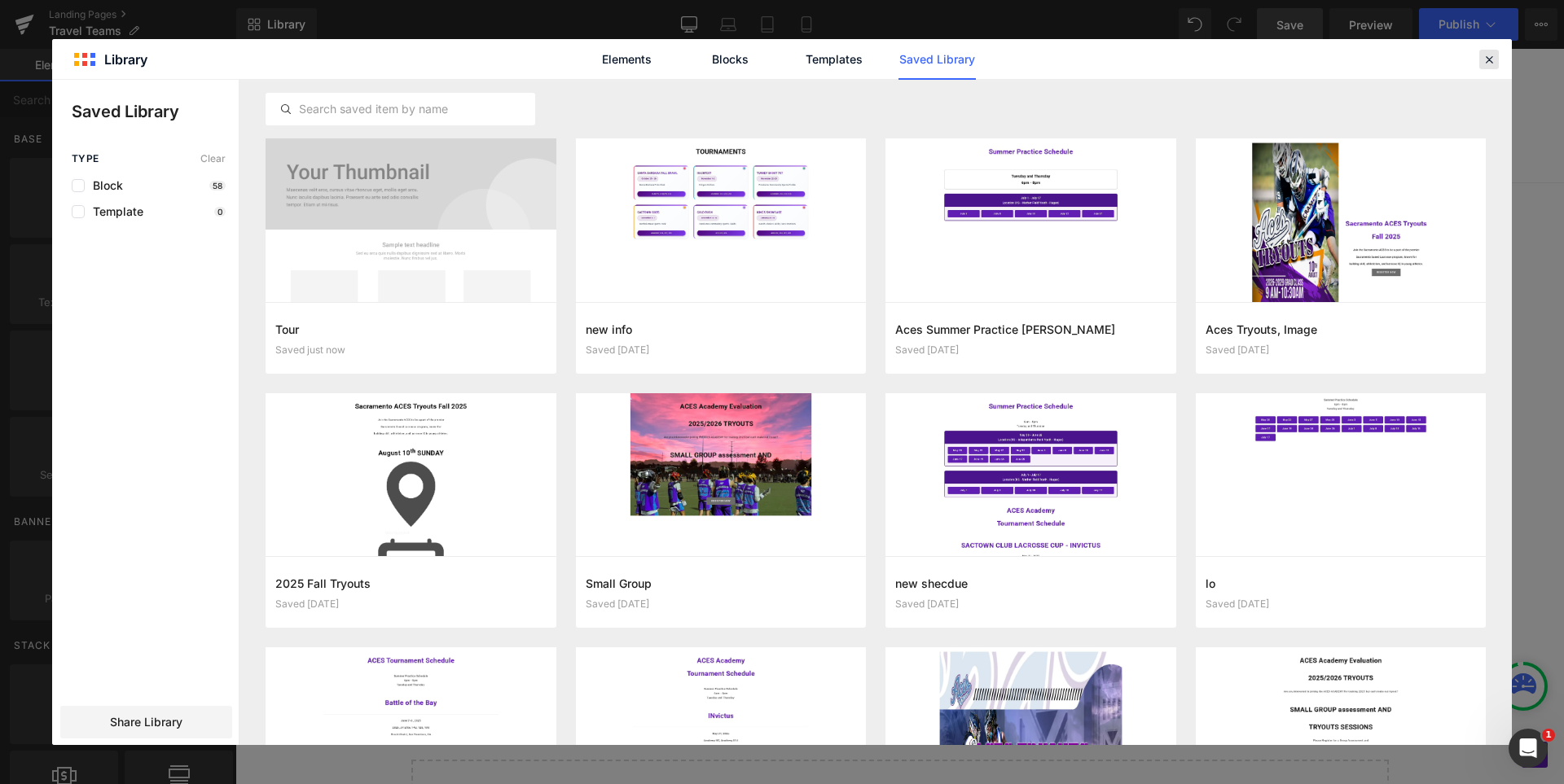
click at [1488, 58] on icon at bounding box center [1489, 59] width 15 height 15
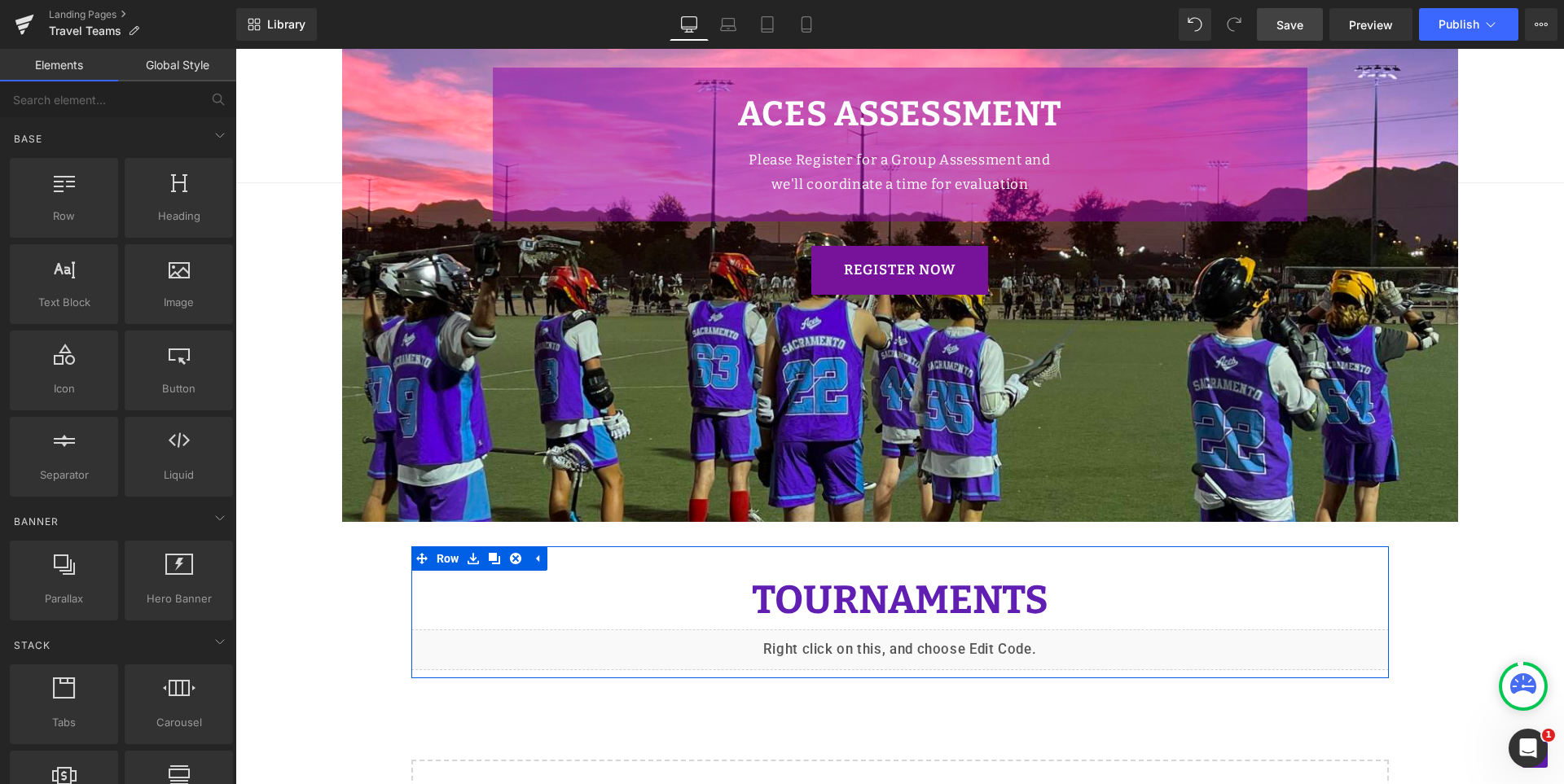
click at [916, 635] on div "Liquid" at bounding box center [900, 649] width 977 height 41
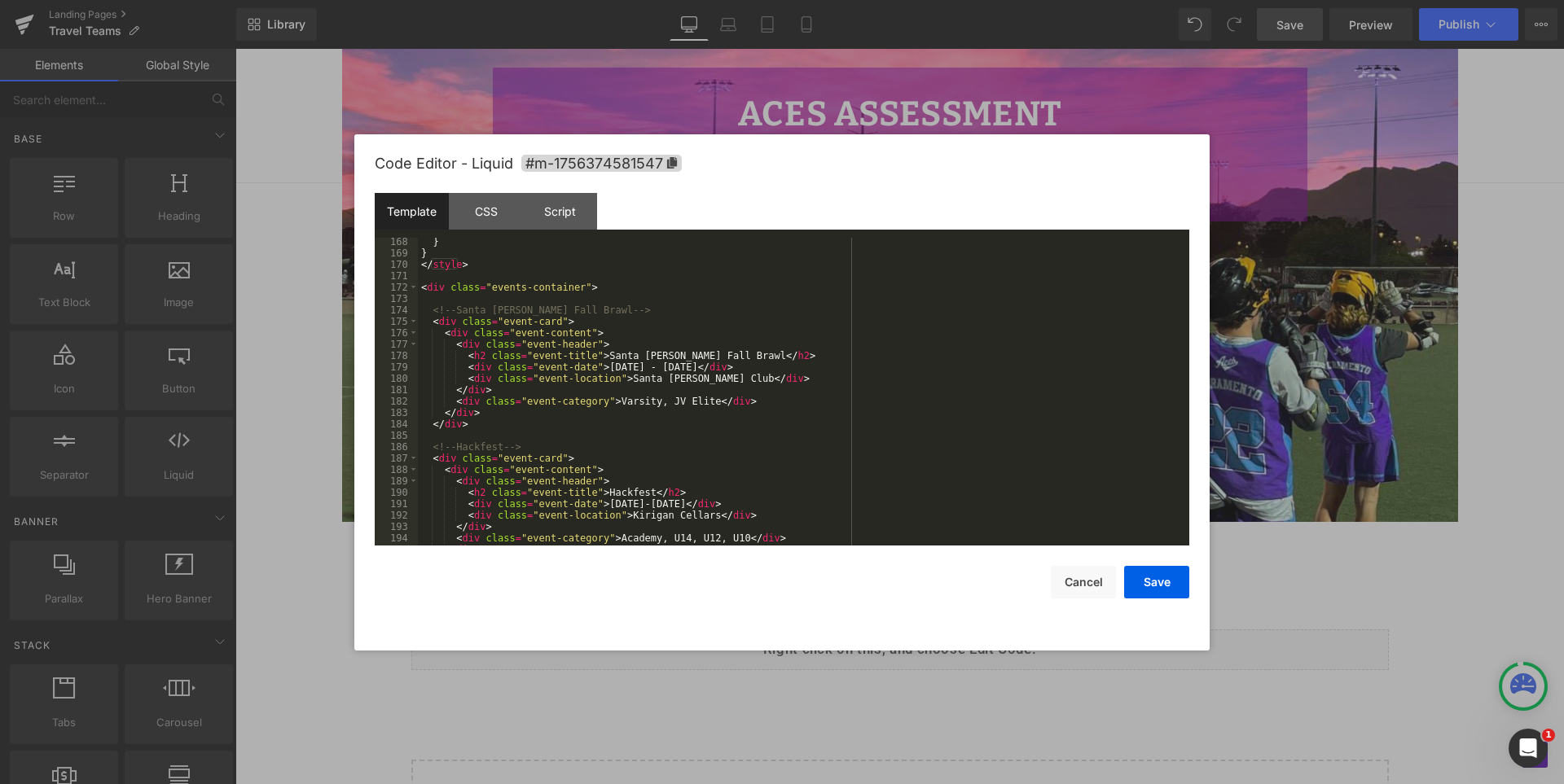
scroll to position [2051, 0]
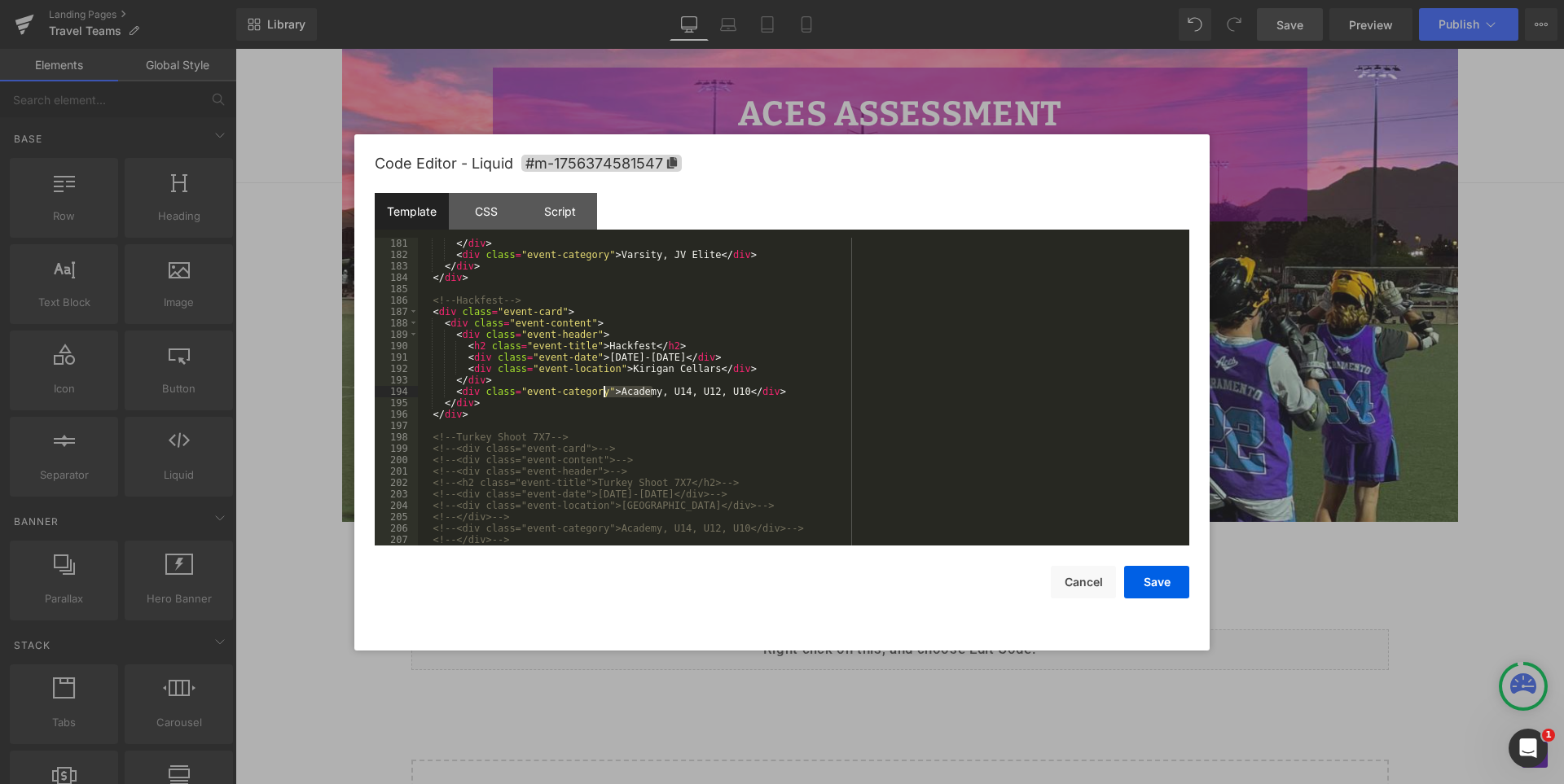
drag, startPoint x: 651, startPoint y: 393, endPoint x: 605, endPoint y: 396, distance: 46.1
click at [605, 396] on div "</ div > < div class = "event-category" > Varsity, JV Elite </ div > </ div > <…" at bounding box center [800, 403] width 765 height 330
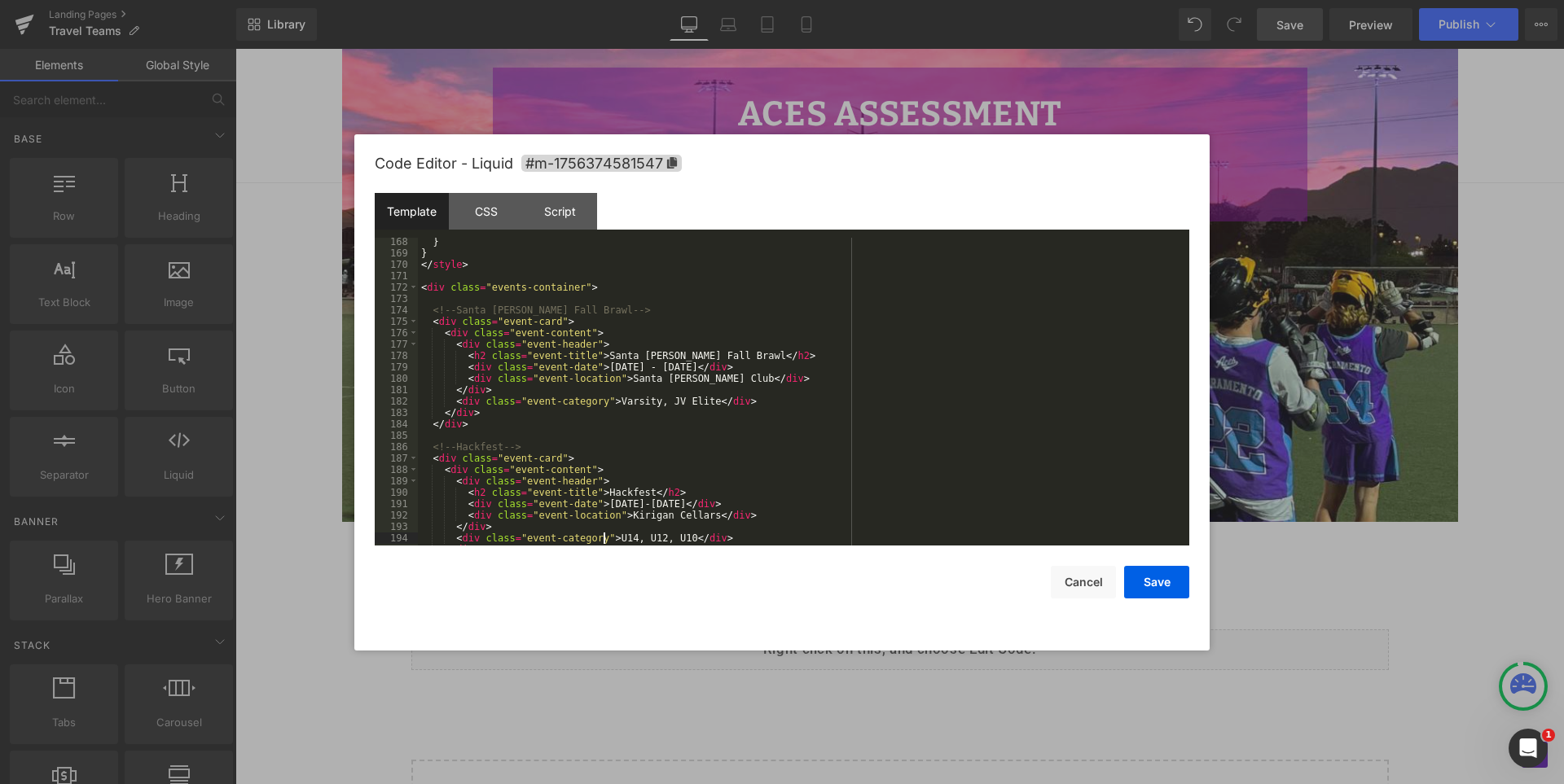
scroll to position [1954, 0]
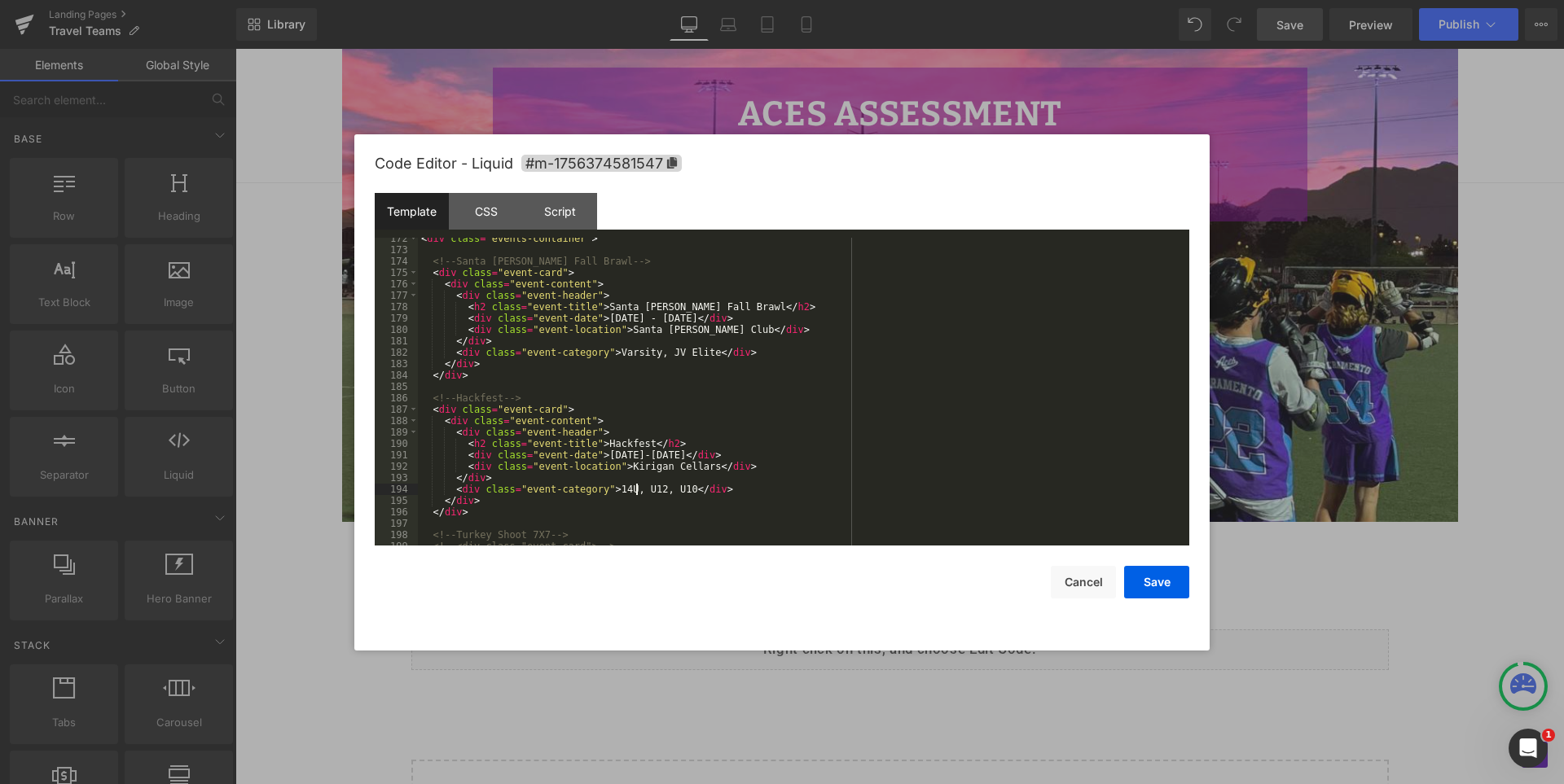
click at [638, 488] on div "< div class = "events-container" > <!-- Santa [PERSON_NAME] Fall Brawl --> < di…" at bounding box center [800, 398] width 765 height 330
click at [666, 487] on div "< div class = "events-container" > <!-- Santa [PERSON_NAME] Fall Brawl --> < di…" at bounding box center [800, 398] width 765 height 330
click at [662, 488] on div "< div class = "events-container" > <!-- Santa [PERSON_NAME] Fall Brawl --> < di…" at bounding box center [800, 398] width 765 height 330
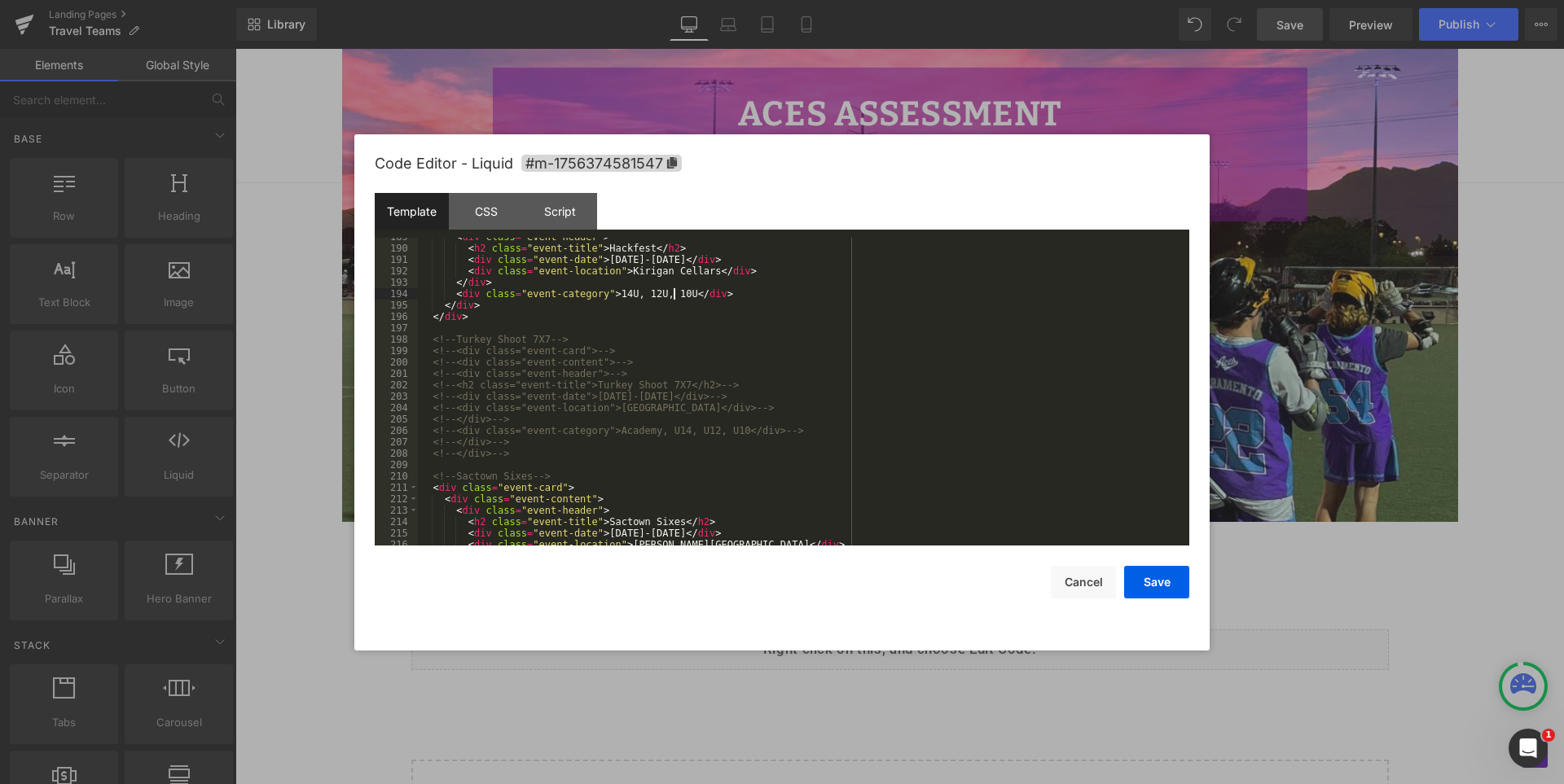
scroll to position [2051, 0]
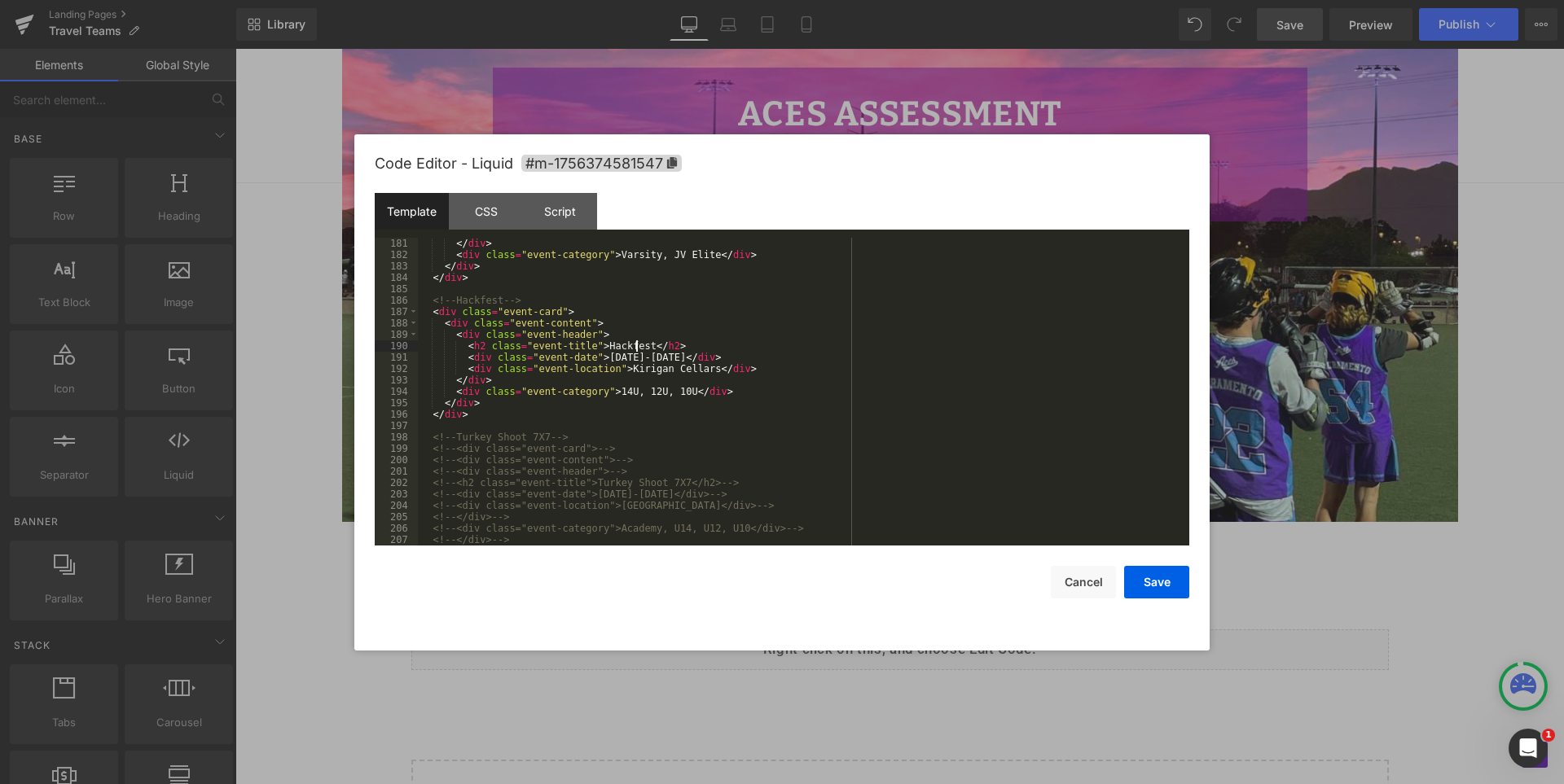
click at [638, 345] on div "</ div > < div class = "event-category" > Varsity, JV Elite </ div > </ div > <…" at bounding box center [800, 403] width 765 height 330
click at [839, 406] on div "</ div > < div class = "event-category" > Varsity, JV Elite </ div > </ div > <…" at bounding box center [800, 403] width 765 height 330
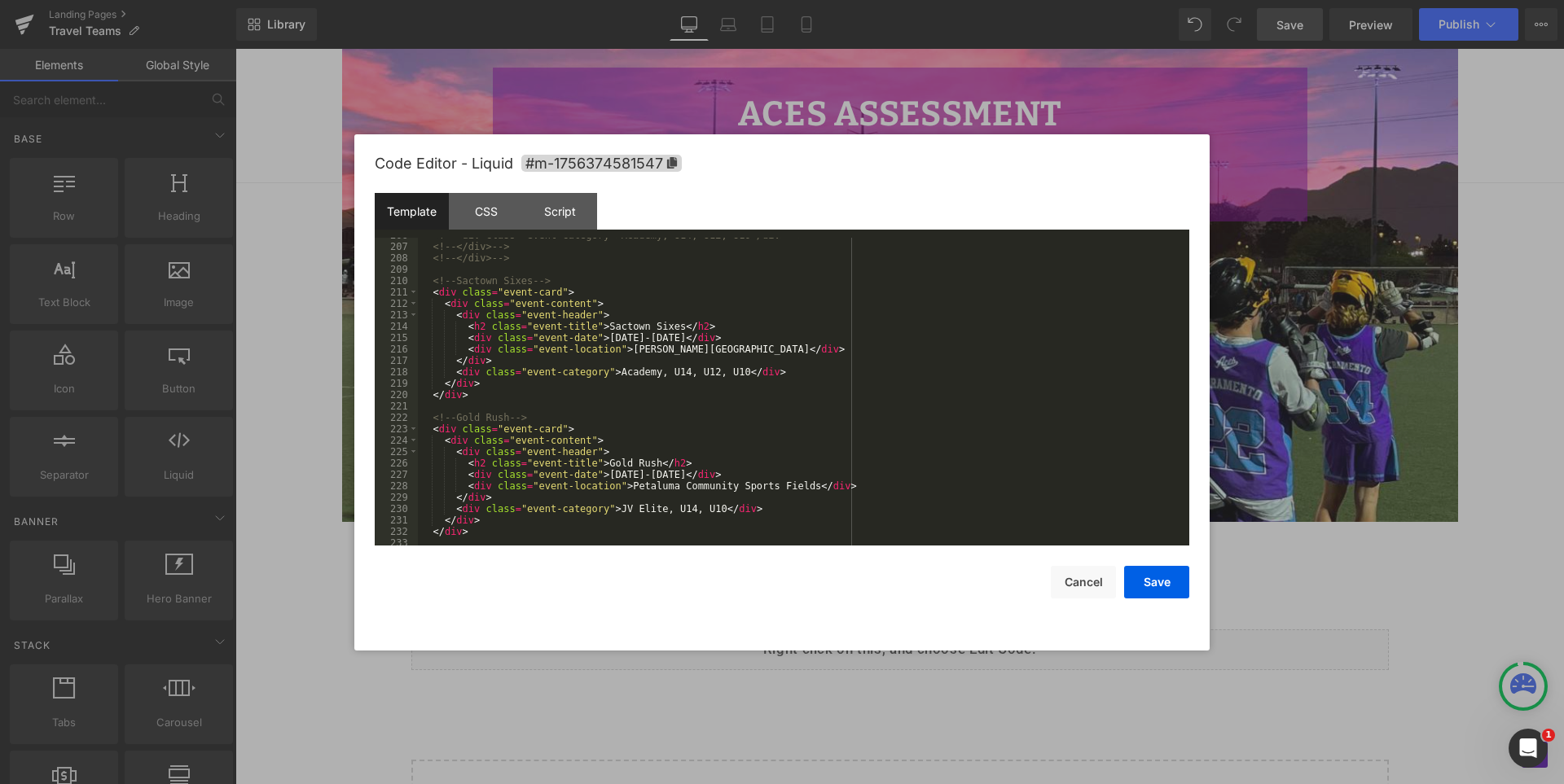
scroll to position [2344, 0]
click at [690, 325] on div "<!-- <div class="event-category">Academy, U14, U12, U10</div> --> <!-- </div> -…" at bounding box center [800, 394] width 765 height 330
click at [642, 376] on div "<!-- <div class="event-category">Academy, U14, U12, U10</div> --> <!-- </div> -…" at bounding box center [800, 394] width 765 height 330
drag, startPoint x: 776, startPoint y: 375, endPoint x: 605, endPoint y: 375, distance: 171.0
click at [605, 375] on div "<!-- <div class="event-category">Academy, U14, U12, U10</div> --> <!-- </div> -…" at bounding box center [800, 394] width 765 height 330
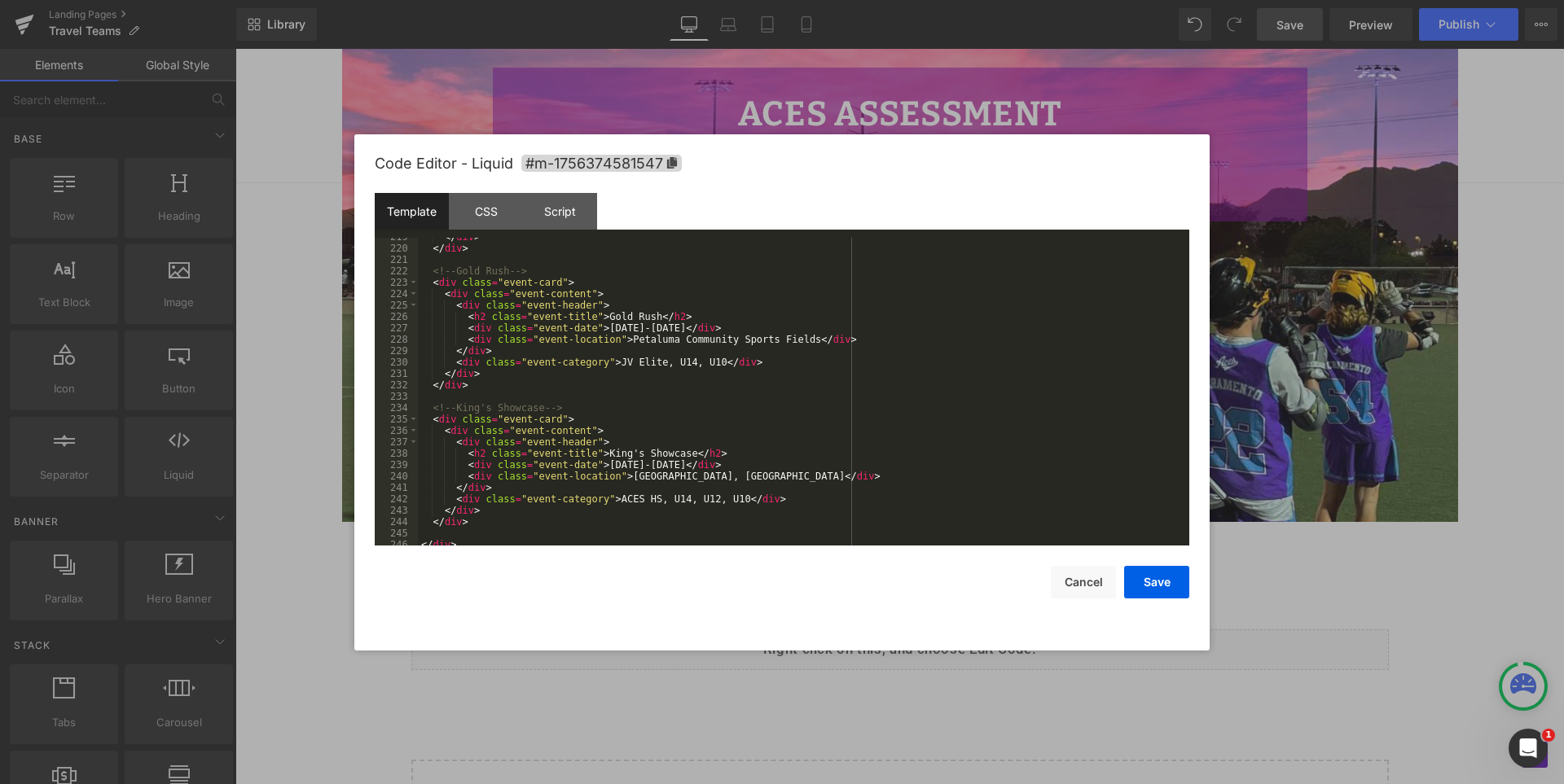
scroll to position [2496, 0]
drag, startPoint x: 722, startPoint y: 501, endPoint x: 605, endPoint y: 494, distance: 117.2
click at [605, 494] on div "</ div > <!-- Gold Rush --> < div class = "event-card" > < div class = "event-c…" at bounding box center [800, 403] width 765 height 330
click at [603, 494] on div "</ div > <!-- Gold Rush --> < div class = "event-card" > < div class = "event-c…" at bounding box center [800, 392] width 765 height 308
drag, startPoint x: 605, startPoint y: 490, endPoint x: 722, endPoint y: 489, distance: 117.0
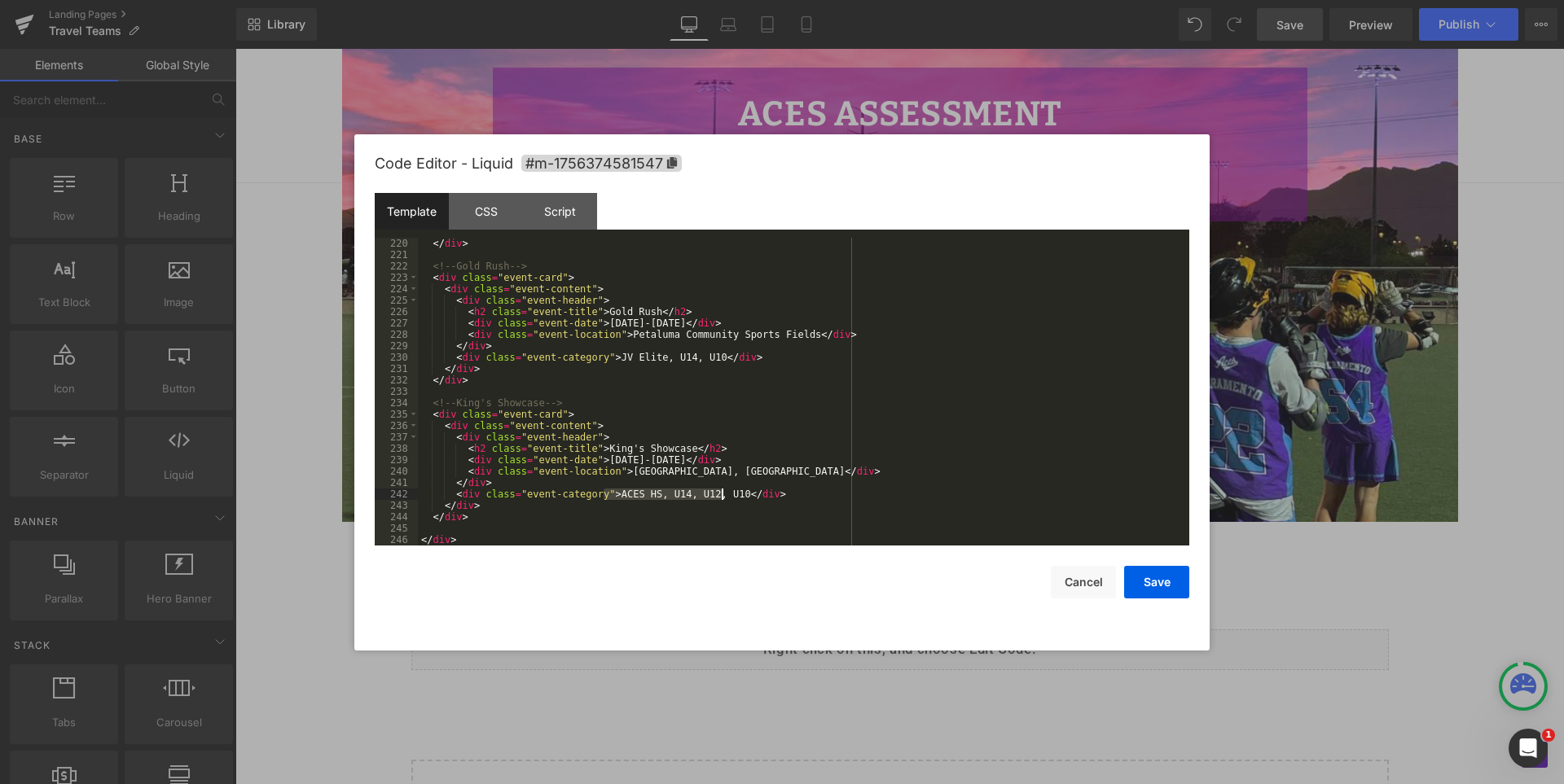
click at [722, 489] on div "</ div > <!-- Gold Rush --> < div class = "event-card" > < div class = "event-c…" at bounding box center [800, 403] width 765 height 330
click at [692, 356] on div "</ div > <!-- Gold Rush --> < div class = "event-card" > < div class = "event-c…" at bounding box center [800, 403] width 765 height 330
click at [978, 471] on div "</ div > <!-- Gold Rush --> < div class = "event-card" > < div class = "event-c…" at bounding box center [800, 403] width 765 height 330
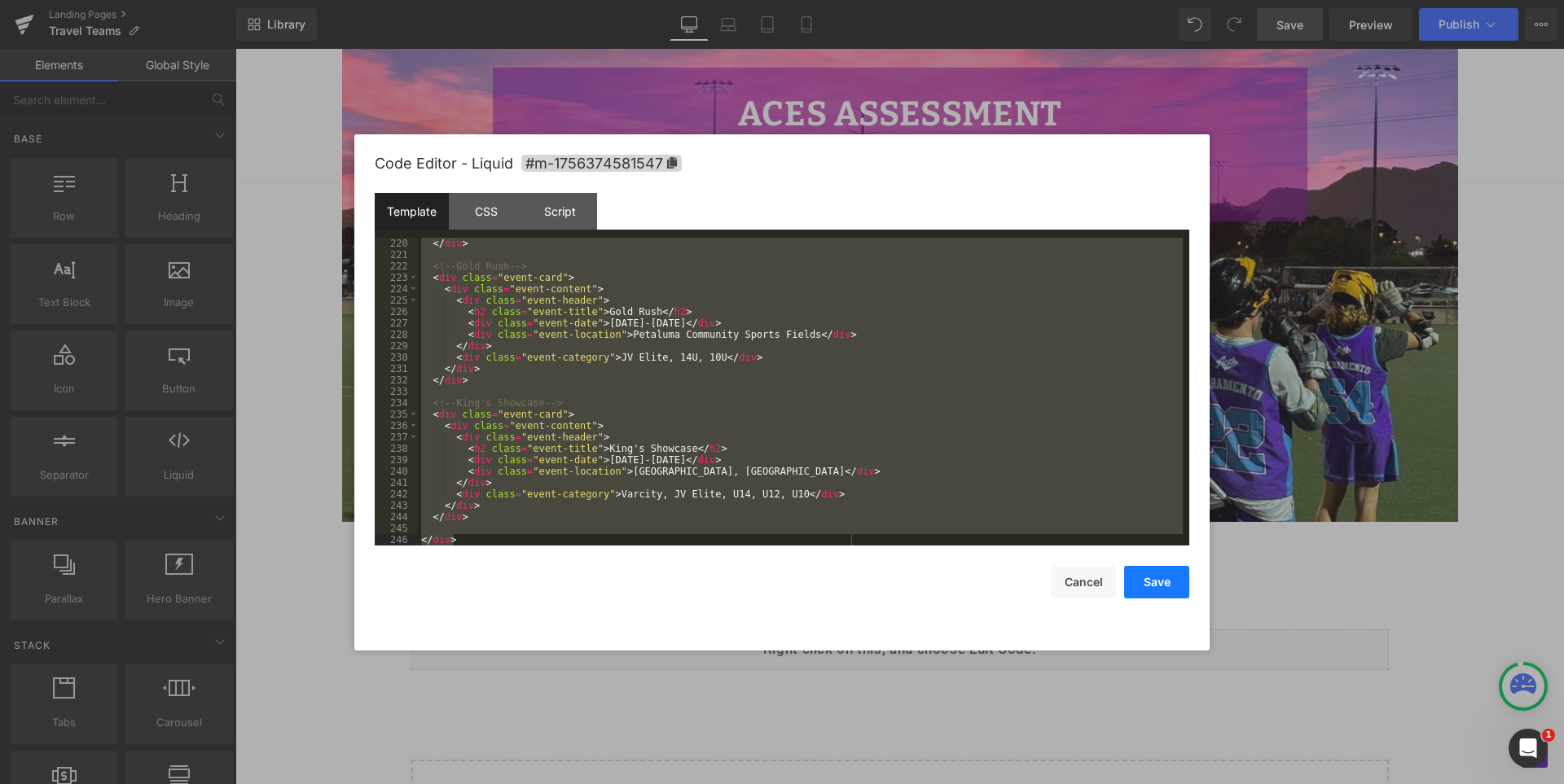
click at [1156, 588] on button "Save" at bounding box center [1156, 582] width 65 height 33
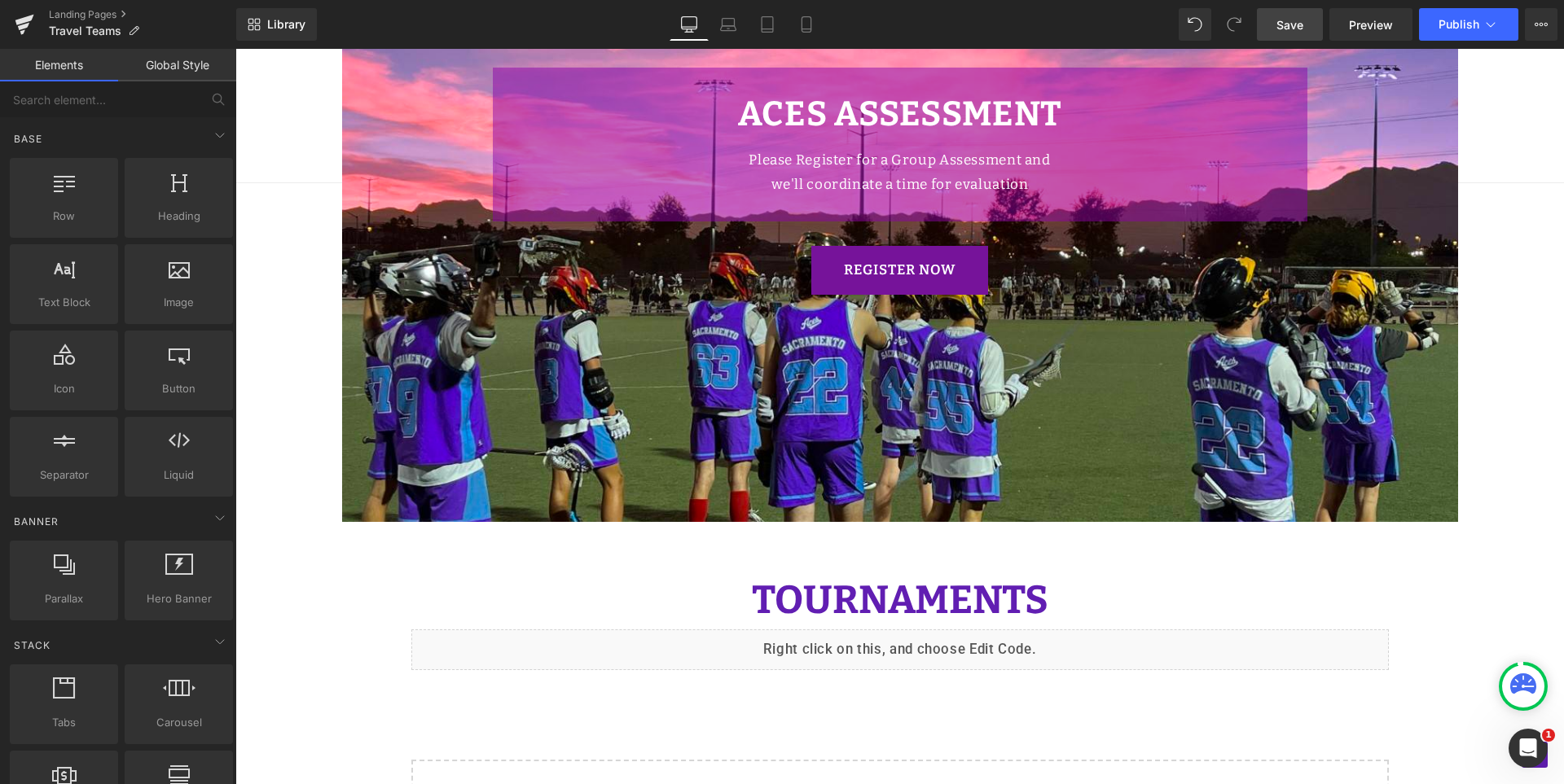
click at [1295, 21] on span "Save" at bounding box center [1289, 25] width 26 height 17
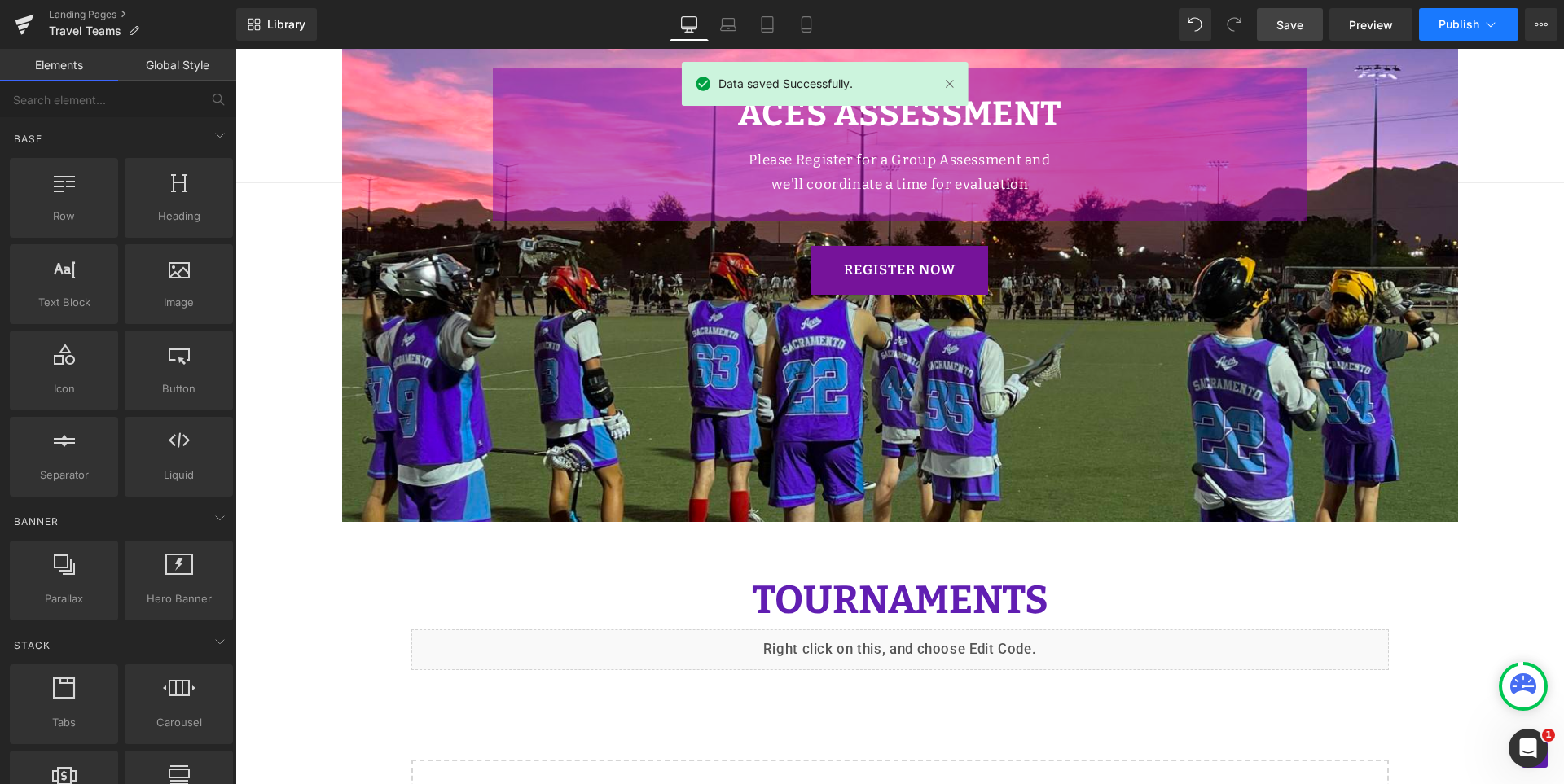
click at [1453, 35] on button "Publish" at bounding box center [1468, 25] width 99 height 33
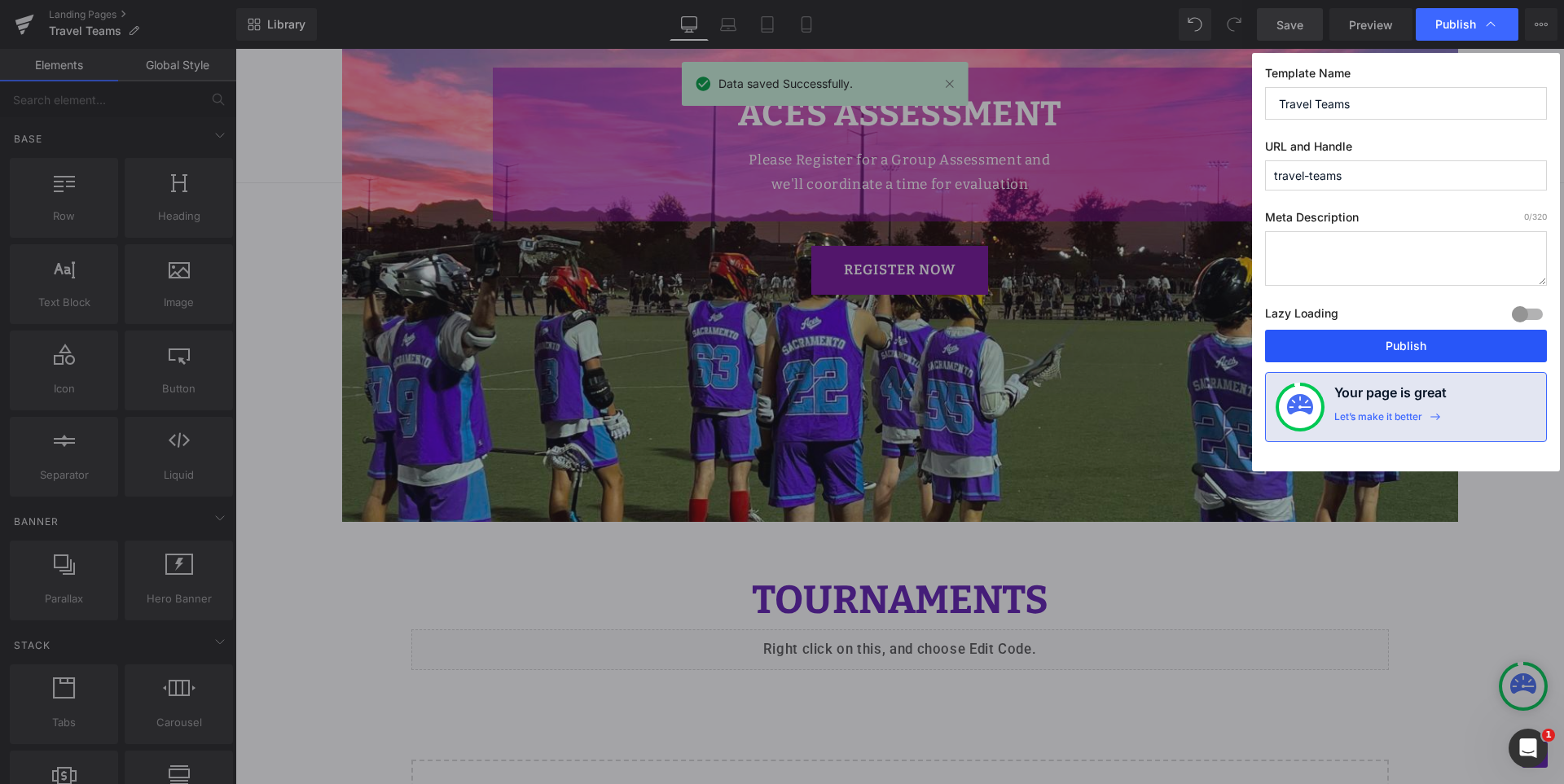
click at [1418, 348] on button "Publish" at bounding box center [1405, 345] width 282 height 33
